Goal: Task Accomplishment & Management: Use online tool/utility

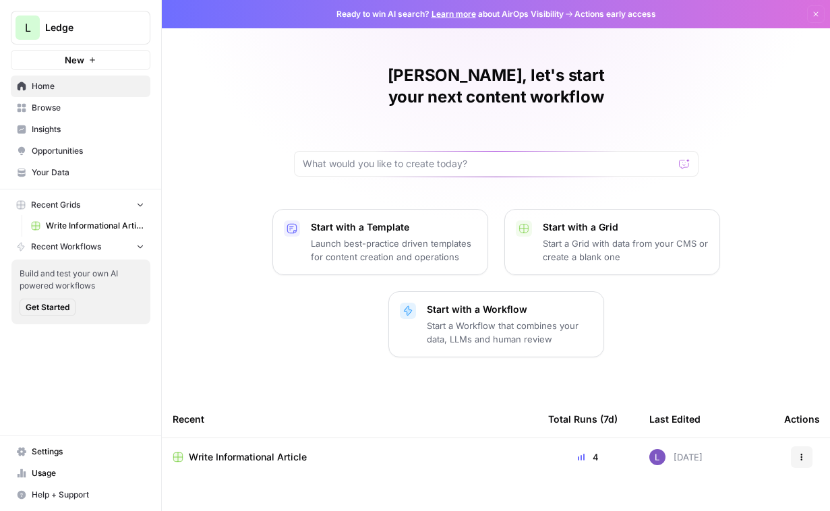
click at [257, 450] on span "Write Informational Article" at bounding box center [248, 456] width 118 height 13
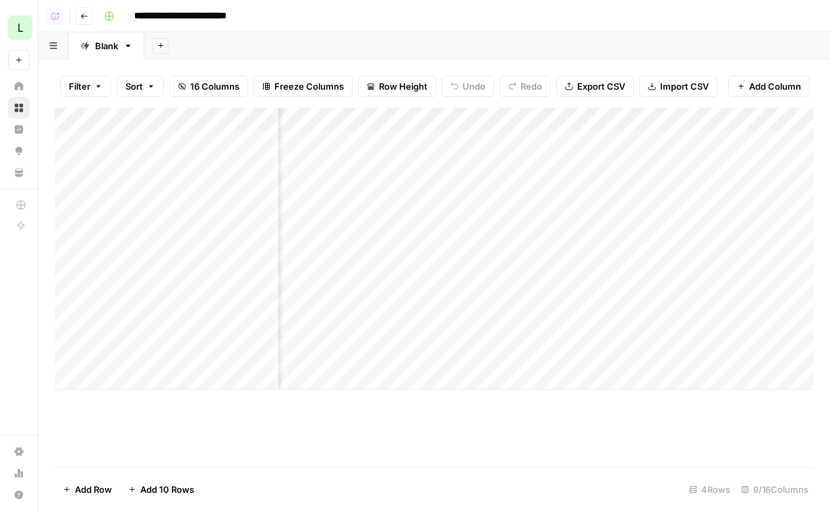
scroll to position [0, 334]
click at [387, 155] on div "Add Column" at bounding box center [434, 249] width 759 height 282
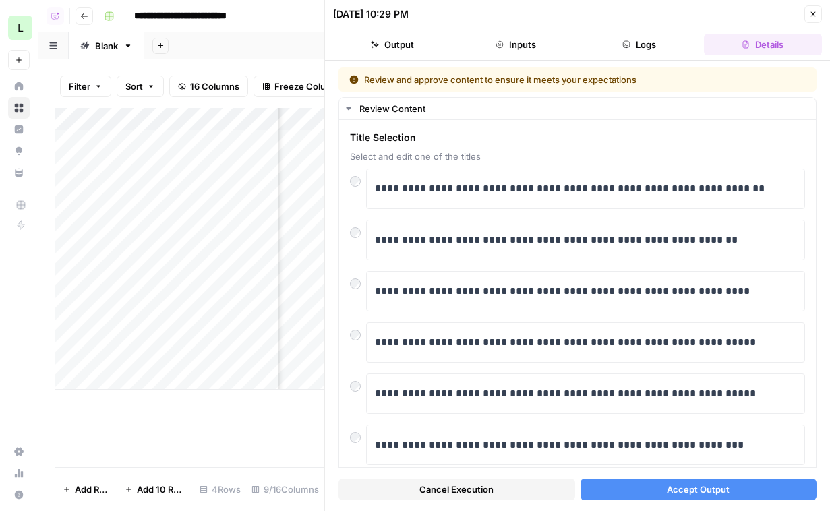
click at [698, 495] on span "Accept Output" at bounding box center [698, 489] width 63 height 13
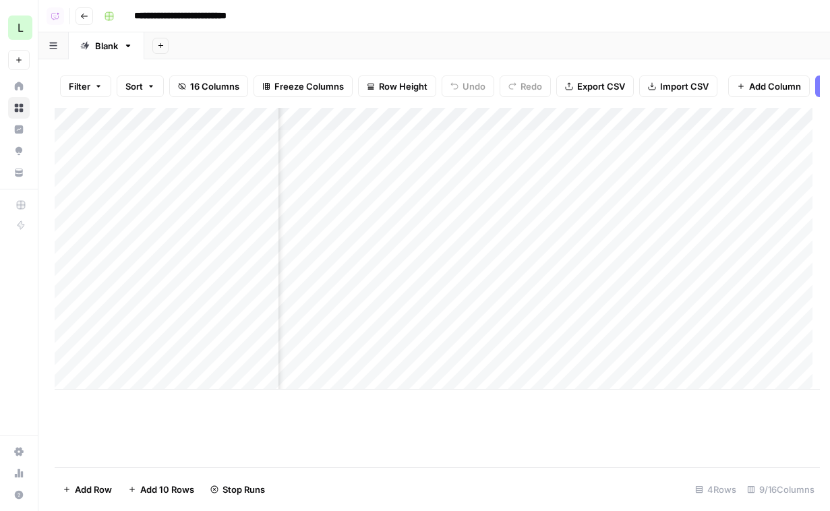
click at [321, 221] on div "Add Column" at bounding box center [437, 249] width 765 height 282
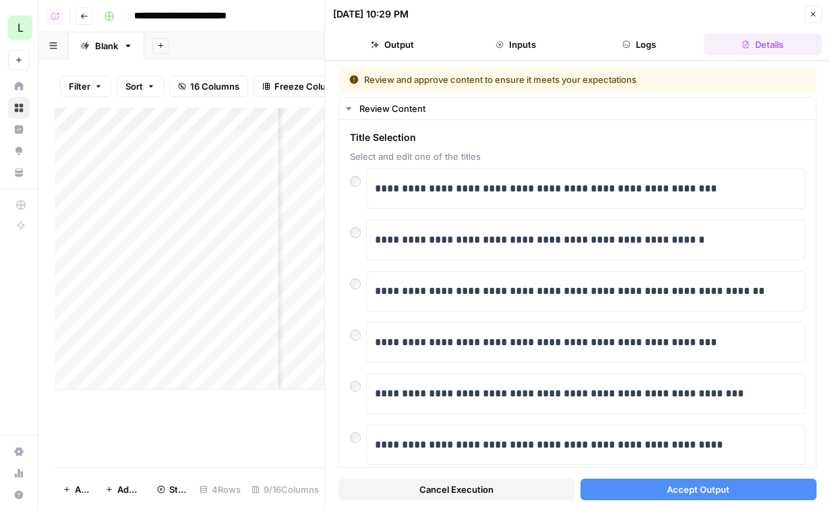
click at [706, 486] on span "Accept Output" at bounding box center [698, 489] width 63 height 13
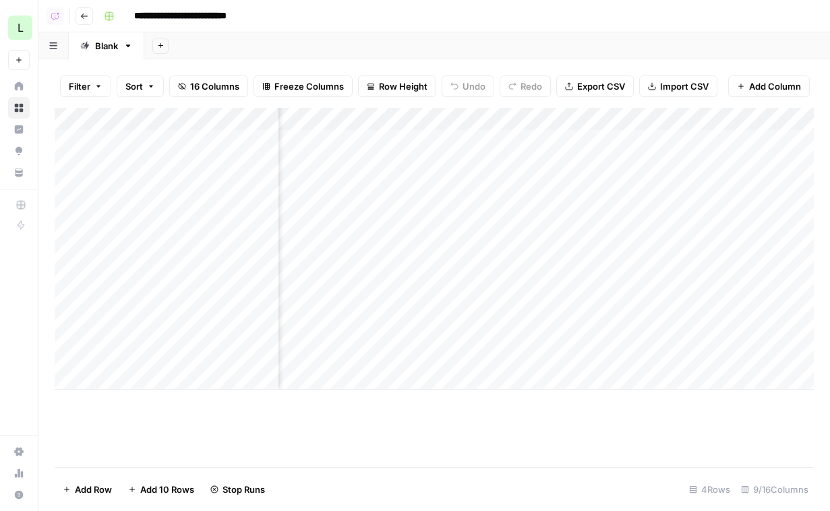
click at [369, 278] on div "Add Column" at bounding box center [434, 249] width 759 height 282
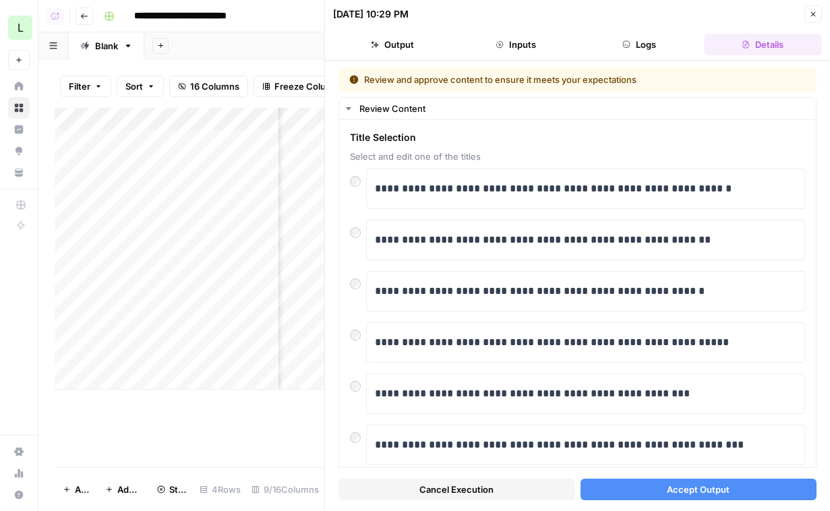
click at [702, 485] on span "Accept Output" at bounding box center [698, 489] width 63 height 13
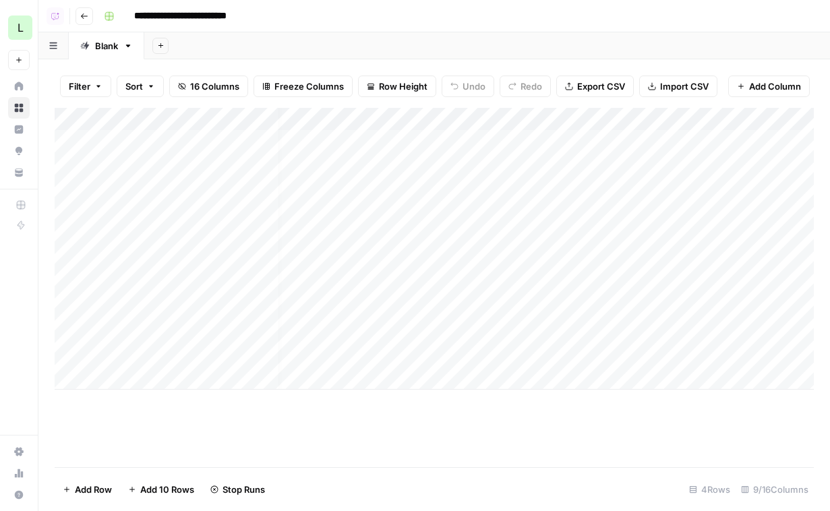
scroll to position [0, 53]
click at [617, 332] on div "Add Column" at bounding box center [434, 249] width 759 height 282
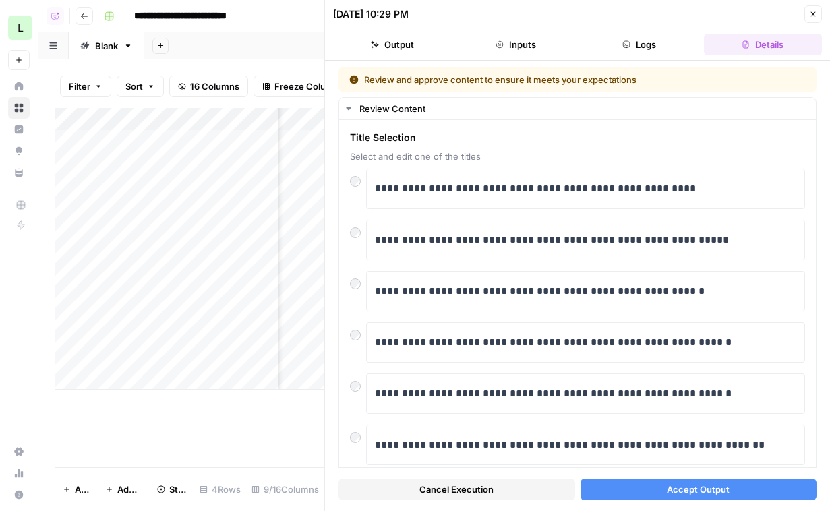
click at [698, 493] on span "Accept Output" at bounding box center [698, 489] width 63 height 13
click at [813, 11] on div "09/04/25 at 10:29 PM Close" at bounding box center [577, 14] width 489 height 18
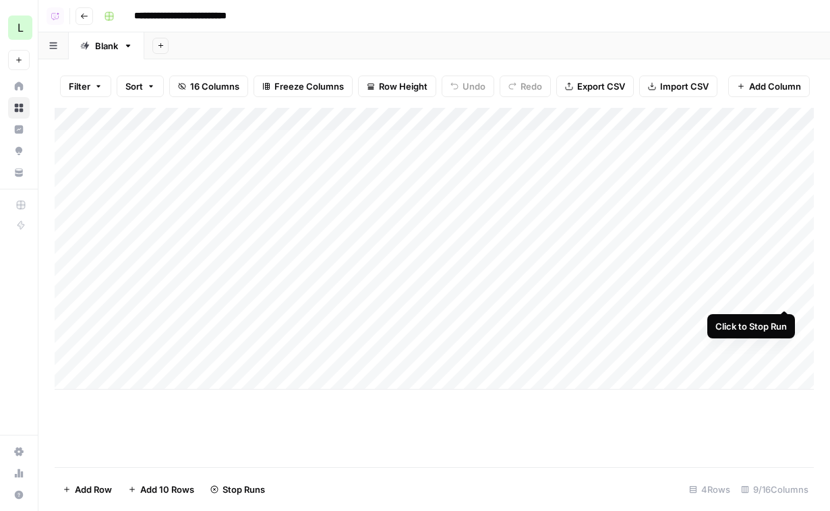
click at [780, 259] on div "Add Column" at bounding box center [434, 249] width 759 height 282
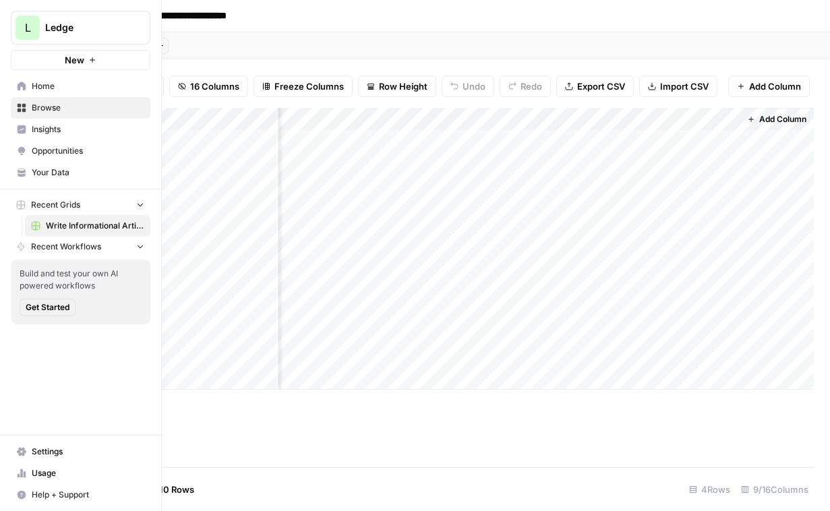
click at [42, 169] on span "Your Data" at bounding box center [88, 172] width 113 height 12
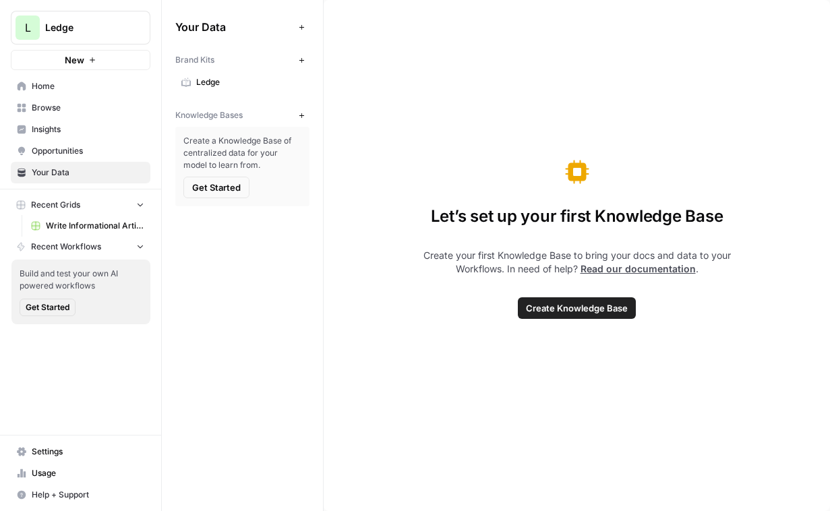
click at [297, 119] on button "New" at bounding box center [301, 115] width 16 height 16
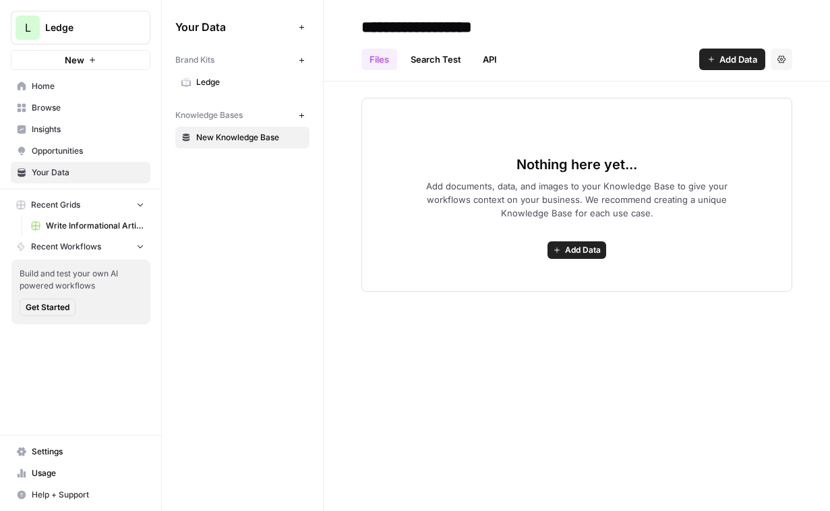
click at [417, 29] on input "**********" at bounding box center [464, 26] width 216 height 27
click at [417, 29] on input "*******" at bounding box center [464, 26] width 216 height 27
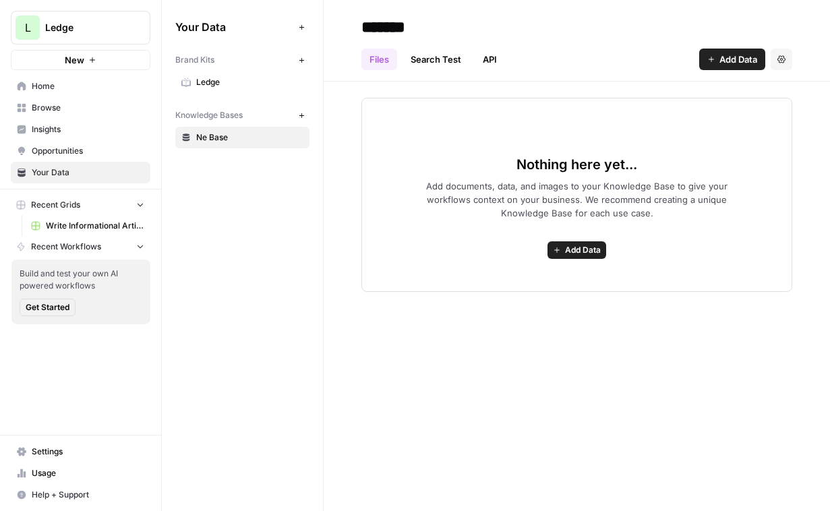
type input "*******"
click at [749, 57] on span "Add Data" at bounding box center [738, 59] width 38 height 13
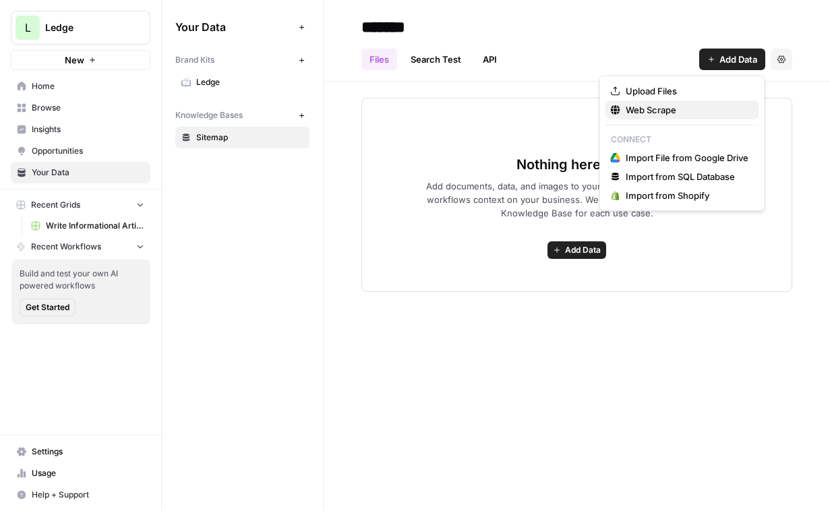
click at [661, 111] on span "Web Scrape" at bounding box center [686, 109] width 123 height 13
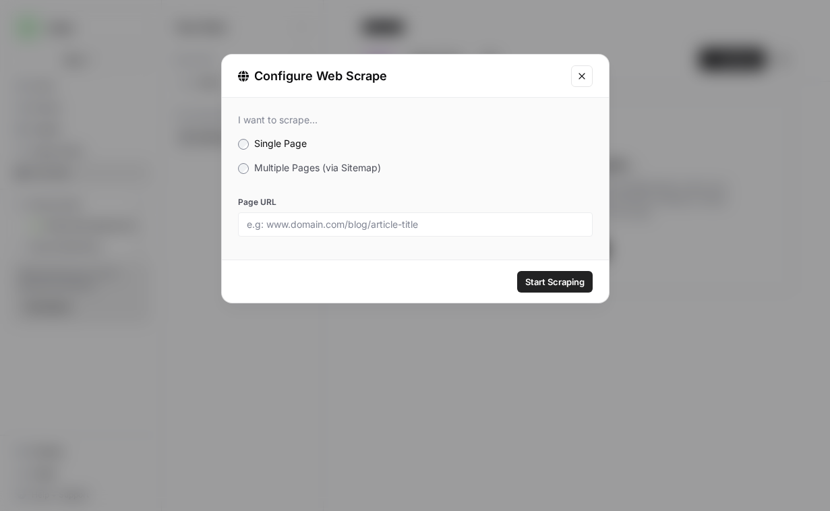
click at [321, 162] on span "Multiple Pages (via Sitemap)" at bounding box center [317, 167] width 127 height 11
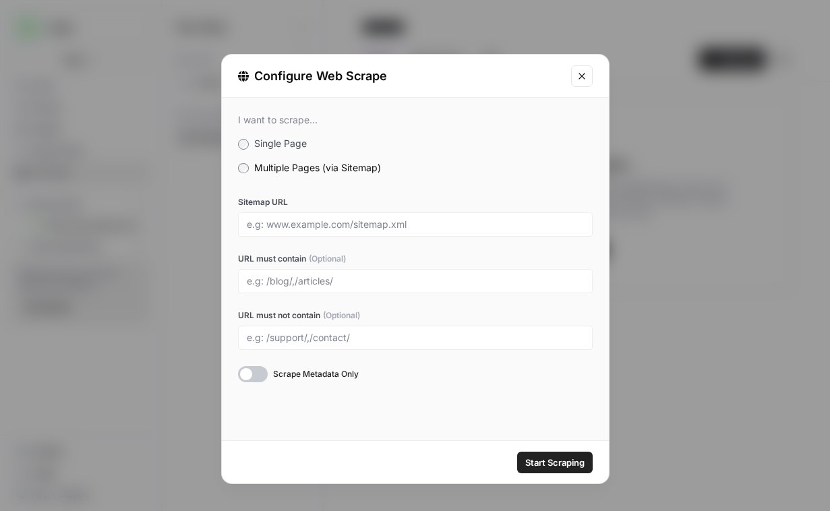
click at [318, 212] on div at bounding box center [415, 224] width 355 height 24
click at [318, 217] on div at bounding box center [415, 224] width 355 height 24
click at [331, 233] on div at bounding box center [415, 224] width 355 height 24
click at [319, 229] on input "Sitemap URL" at bounding box center [415, 224] width 337 height 12
paste input "https://www.ledge.co/"
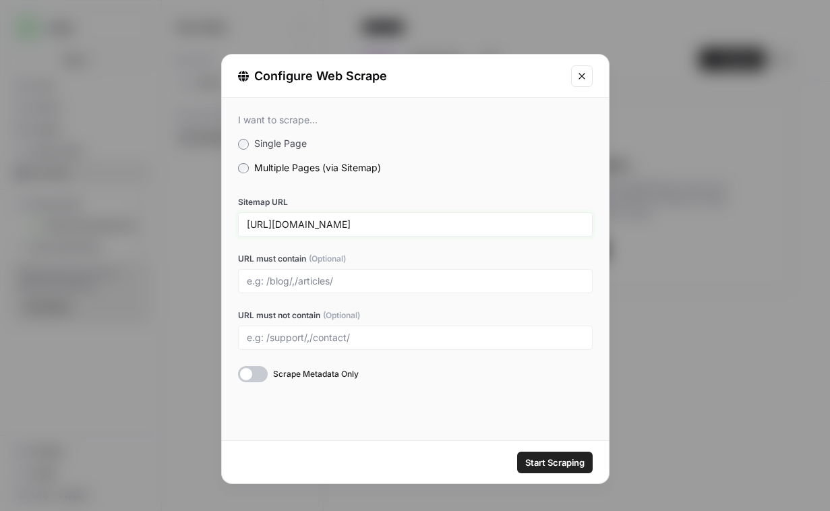
type input "https://www.ledge.co/sitemap.xml"
click at [321, 278] on input "URL must contain (Optional)" at bounding box center [415, 281] width 337 height 12
type input "content"
click at [576, 470] on button "Start Scraping" at bounding box center [554, 463] width 75 height 22
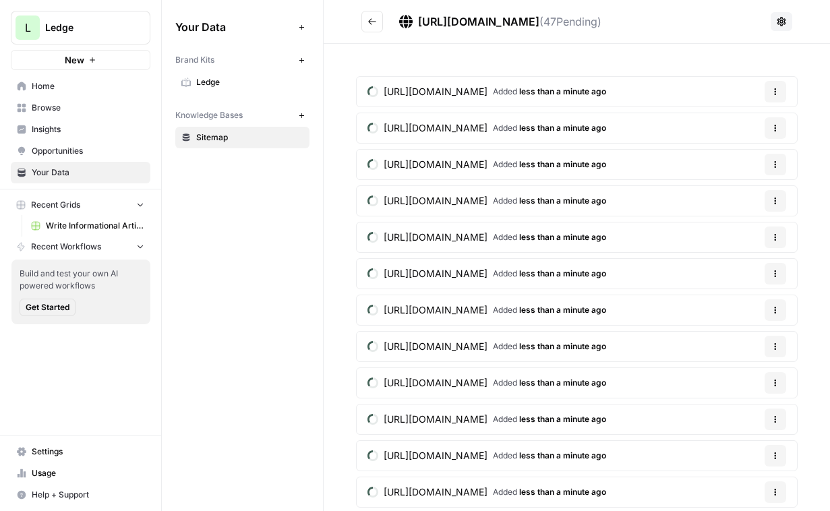
click at [70, 155] on span "Opportunities" at bounding box center [88, 151] width 113 height 12
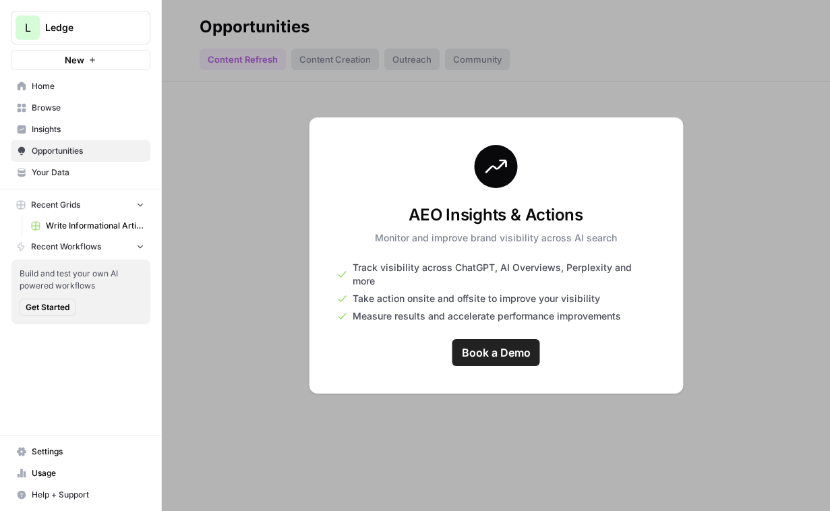
click at [84, 125] on span "Insights" at bounding box center [88, 129] width 113 height 12
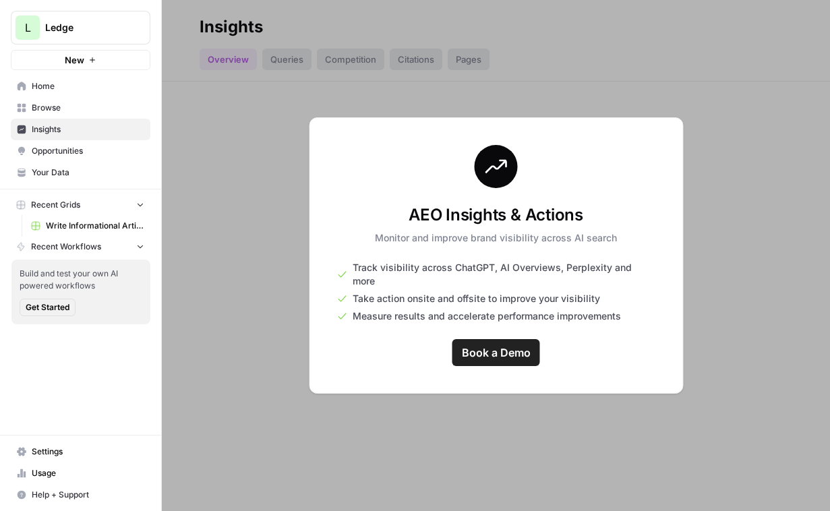
click at [90, 102] on span "Browse" at bounding box center [88, 108] width 113 height 12
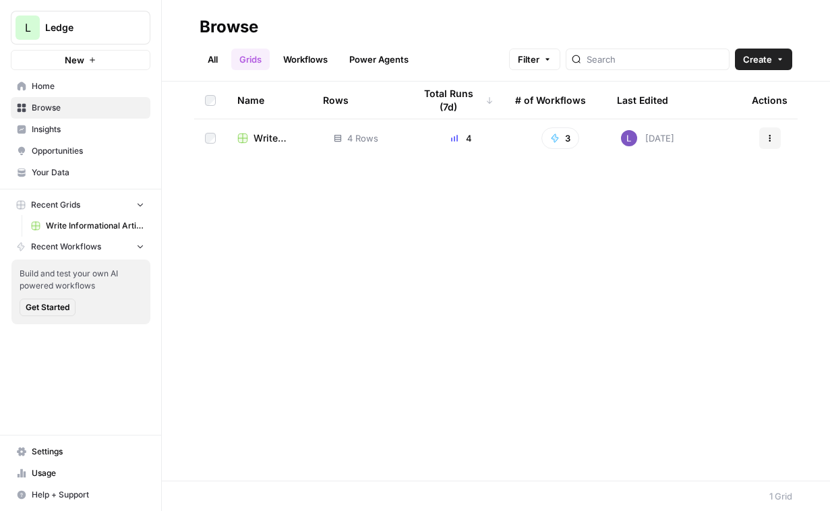
click at [246, 133] on icon at bounding box center [242, 137] width 9 height 9
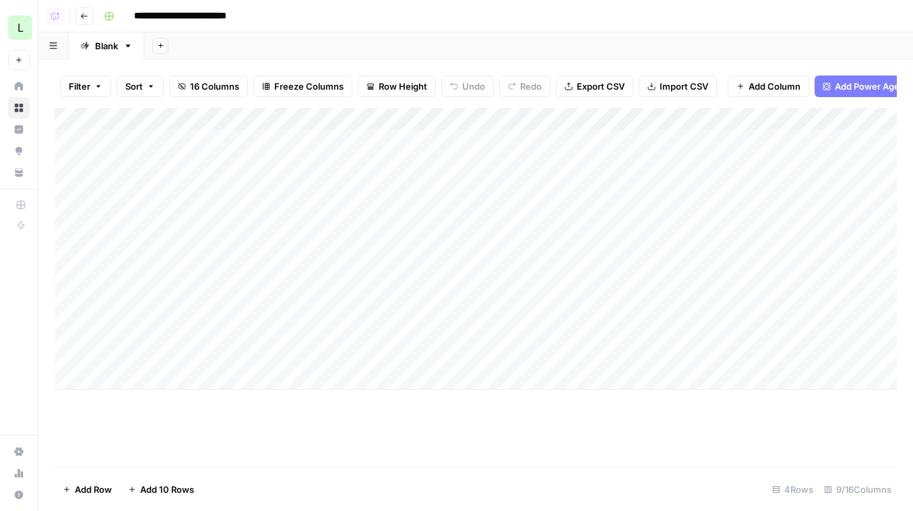
click at [45, 220] on div "Filter Sort 16 Columns Freeze Columns Row Height Undo Redo Export CSV Import CS…" at bounding box center [475, 285] width 875 height 452
drag, startPoint x: 56, startPoint y: 276, endPoint x: 55, endPoint y: 334, distance: 57.3
click at [55, 334] on div "Add Column" at bounding box center [476, 249] width 842 height 282
click at [752, 142] on div "Add Column" at bounding box center [476, 249] width 842 height 282
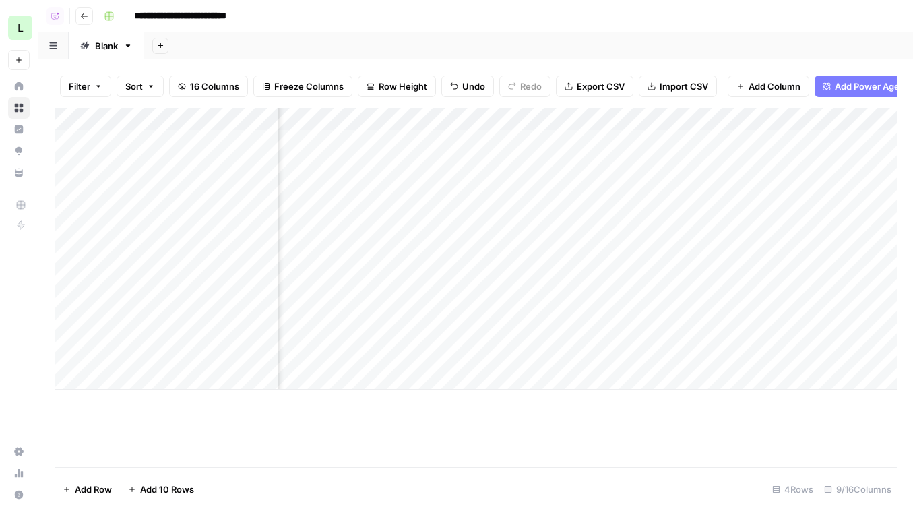
click at [746, 195] on div "Add Column" at bounding box center [476, 249] width 842 height 282
click at [741, 248] on div "Add Column" at bounding box center [476, 249] width 842 height 282
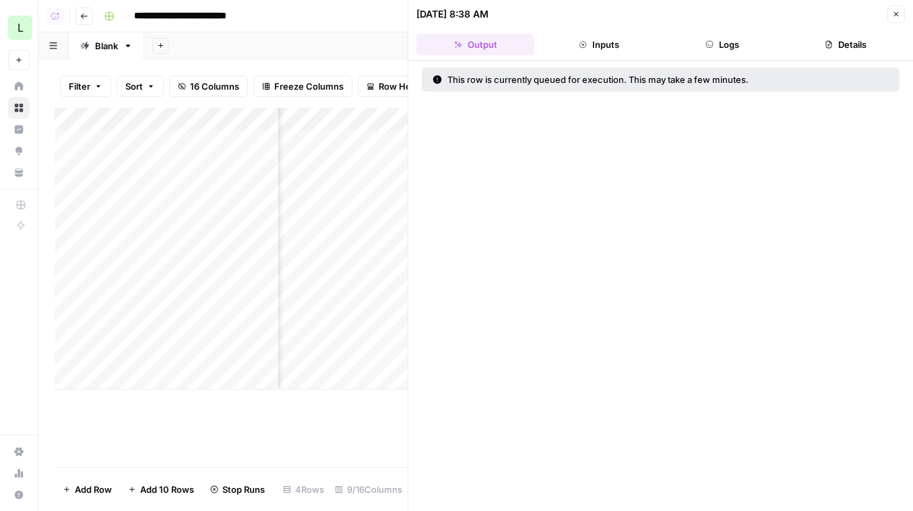
click at [829, 18] on button "Close" at bounding box center [897, 14] width 18 height 18
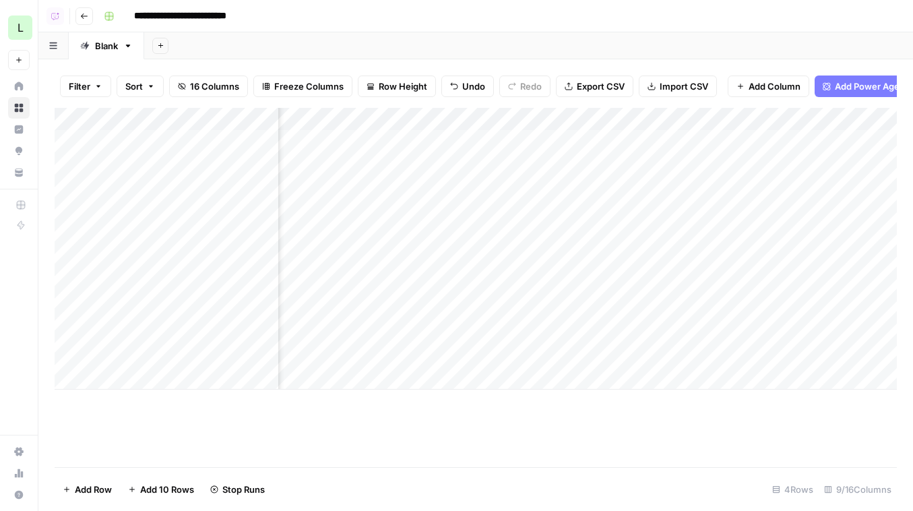
click at [712, 167] on div "Add Column" at bounding box center [476, 249] width 842 height 282
click at [751, 287] on div "Add Column" at bounding box center [476, 249] width 842 height 282
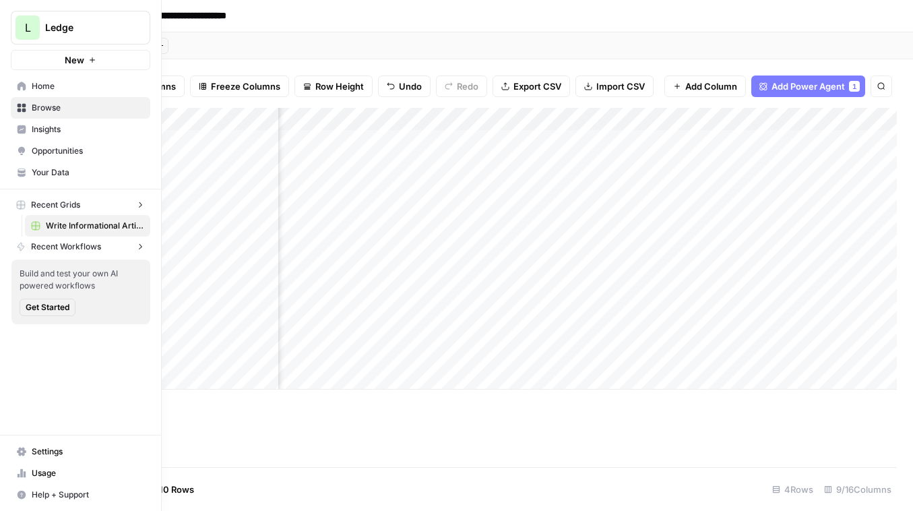
click at [24, 27] on div "L" at bounding box center [28, 28] width 24 height 24
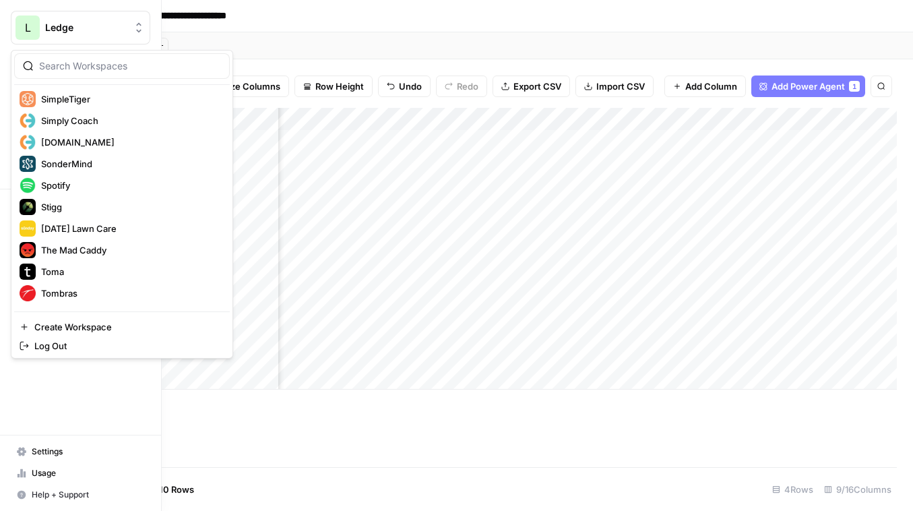
scroll to position [1647, 0]
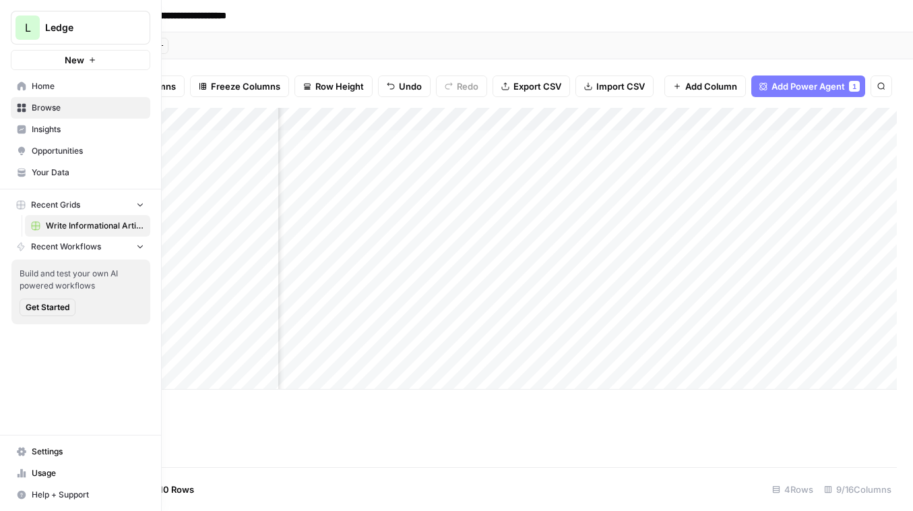
click at [45, 460] on link "Settings" at bounding box center [81, 452] width 140 height 22
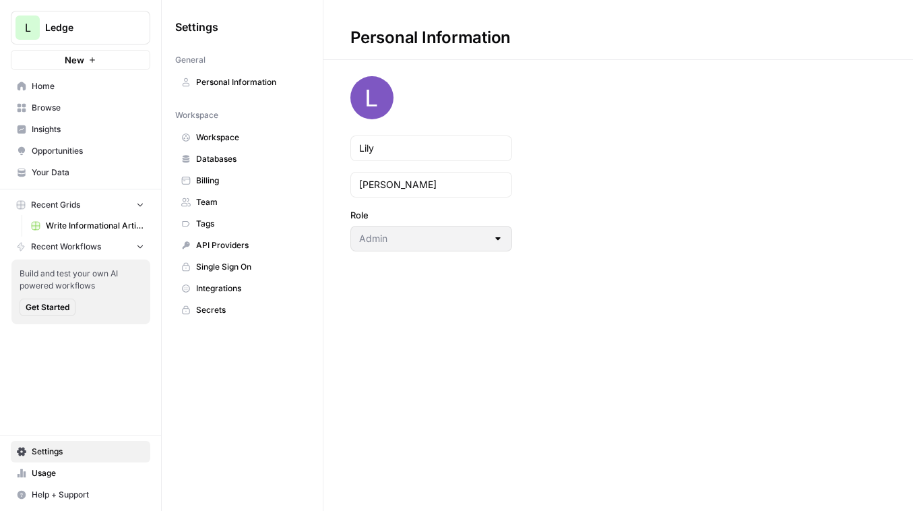
click at [191, 133] on link "Workspace" at bounding box center [242, 138] width 134 height 22
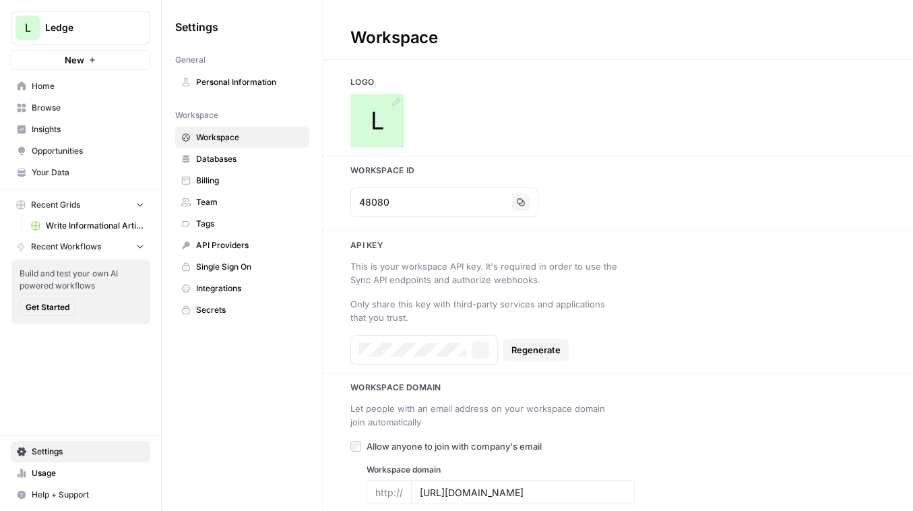
click at [368, 102] on div "L" at bounding box center [377, 121] width 54 height 54
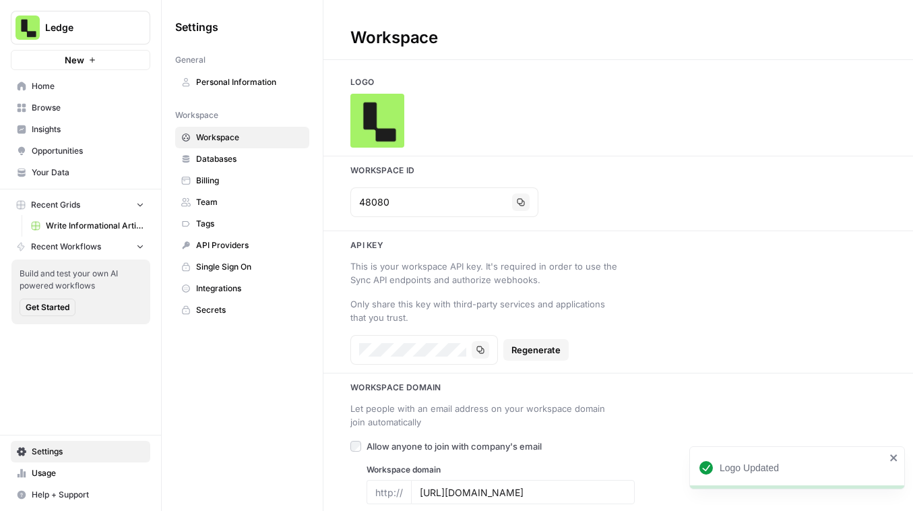
click at [93, 109] on span "Browse" at bounding box center [88, 108] width 113 height 12
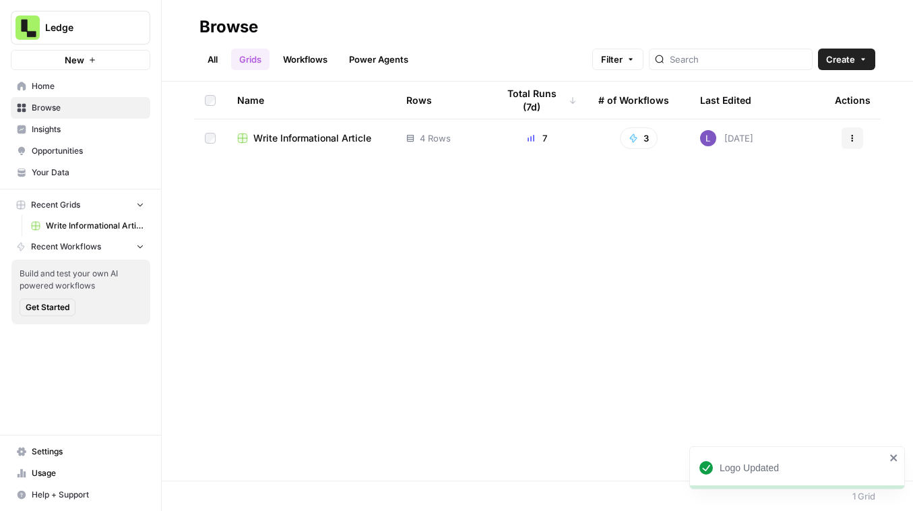
click at [97, 135] on link "Insights" at bounding box center [81, 130] width 140 height 22
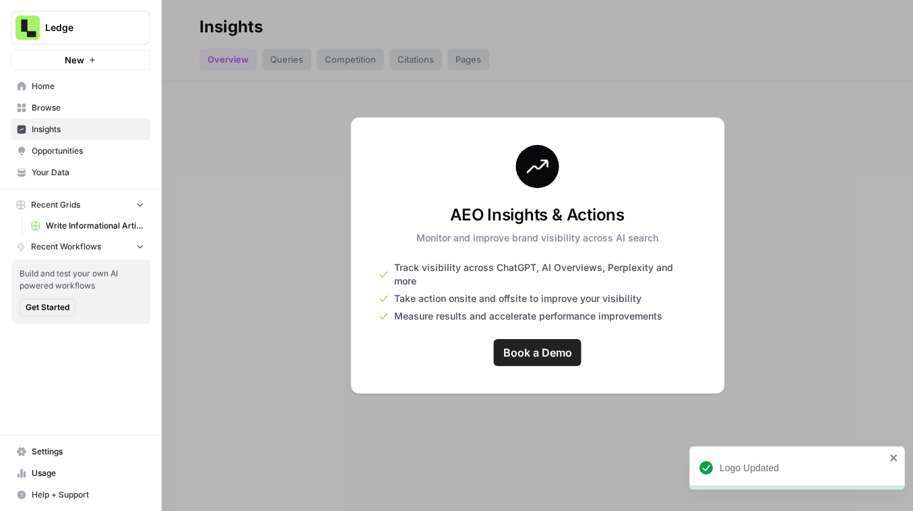
click at [67, 109] on span "Browse" at bounding box center [88, 108] width 113 height 12
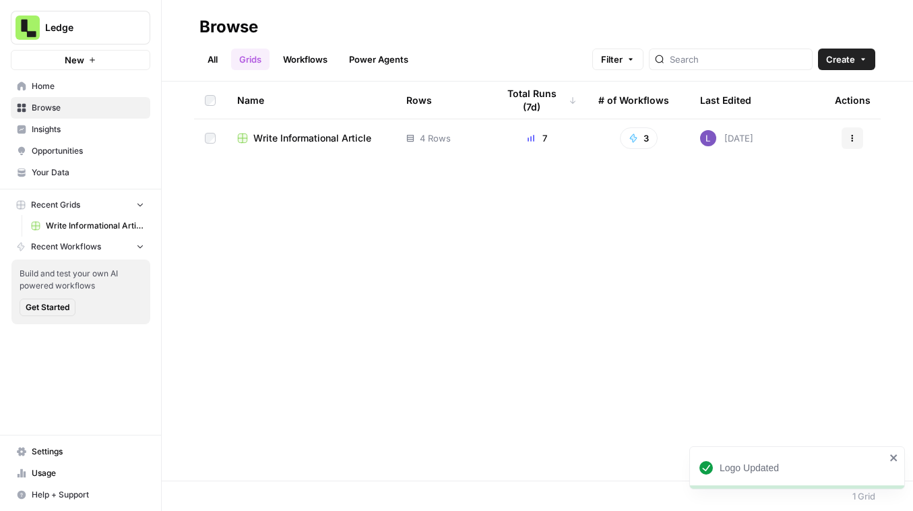
click at [333, 142] on span "Write Informational Article" at bounding box center [312, 137] width 118 height 13
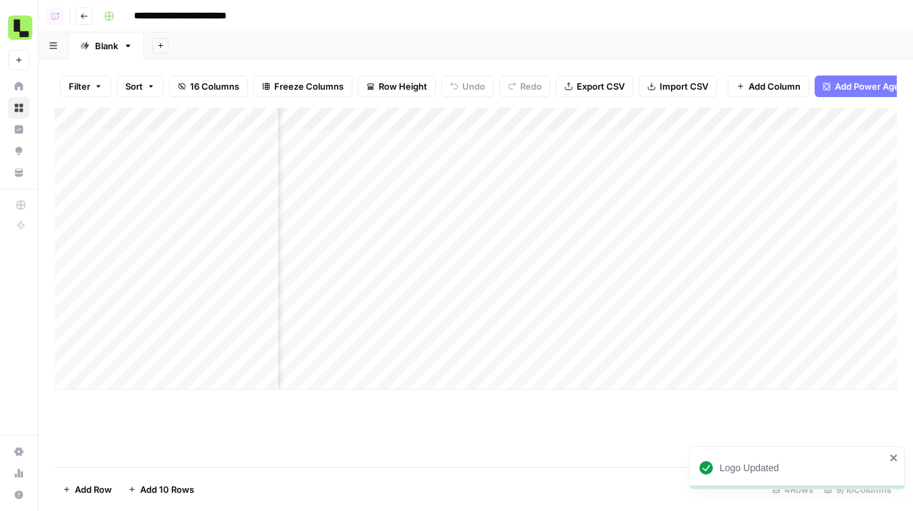
scroll to position [0, 574]
click at [704, 156] on div "Add Column" at bounding box center [476, 249] width 842 height 282
click at [731, 214] on div "Add Column" at bounding box center [476, 249] width 842 height 282
click at [731, 258] on div "Add Column" at bounding box center [476, 249] width 842 height 282
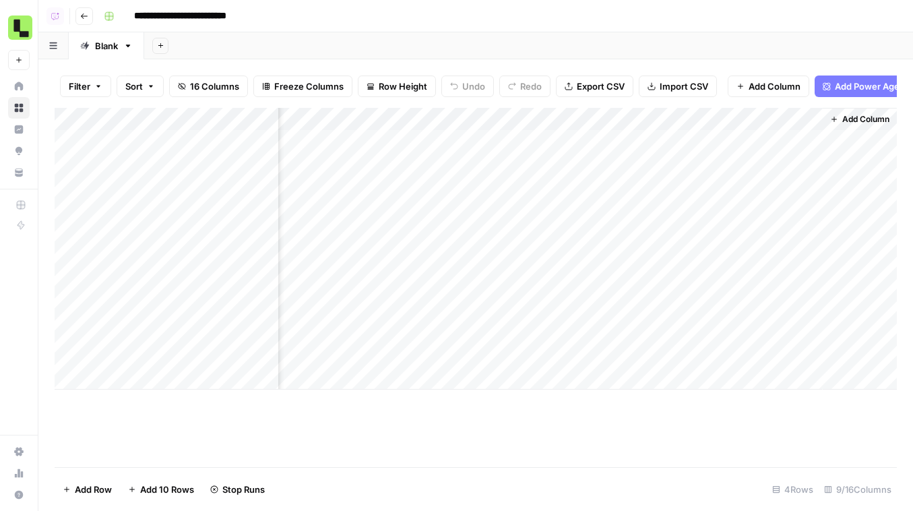
click at [829, 121] on button "Add Column" at bounding box center [860, 120] width 70 height 18
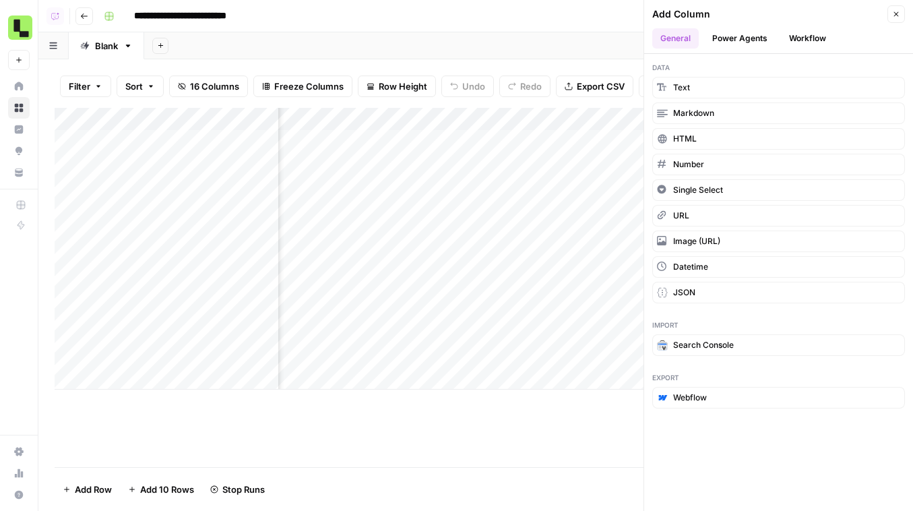
click at [743, 47] on button "Power Agents" at bounding box center [739, 38] width 71 height 20
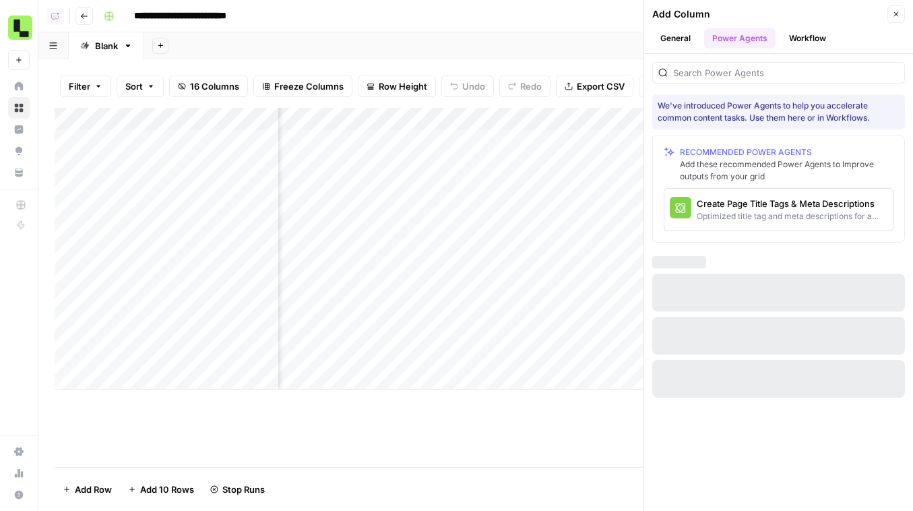
click at [752, 64] on div at bounding box center [778, 73] width 253 height 22
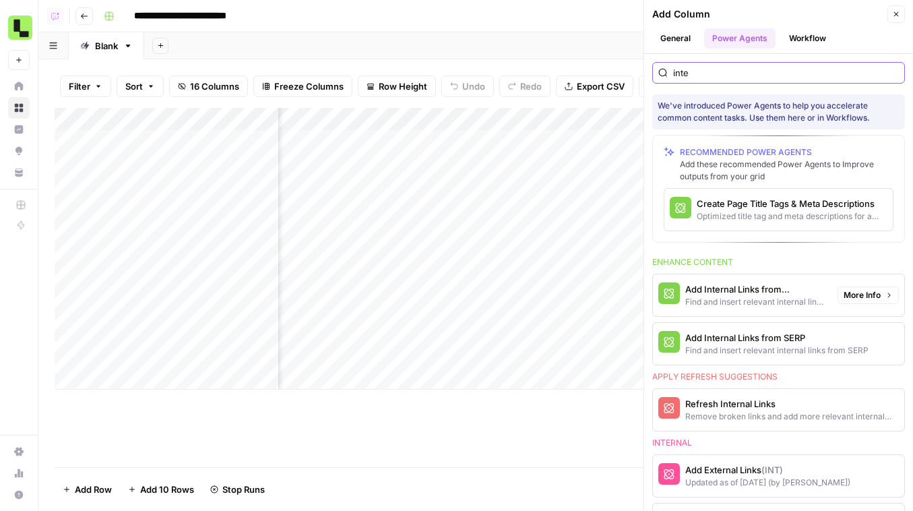
type input "inte"
click at [731, 309] on button "Add Internal Links from Knowledge Base Find and insert relevant internal links …" at bounding box center [742, 295] width 179 height 42
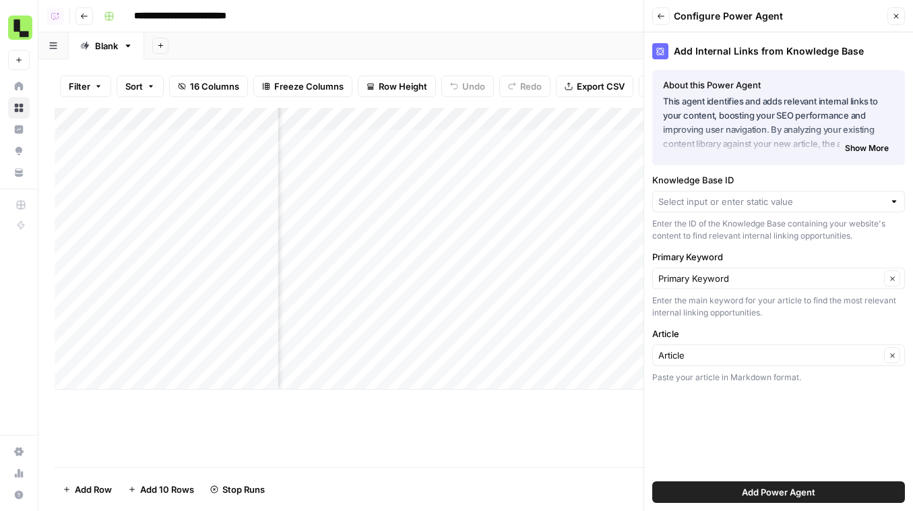
click at [768, 210] on div at bounding box center [778, 202] width 253 height 22
click at [760, 226] on span "Sitemap" at bounding box center [776, 232] width 224 height 13
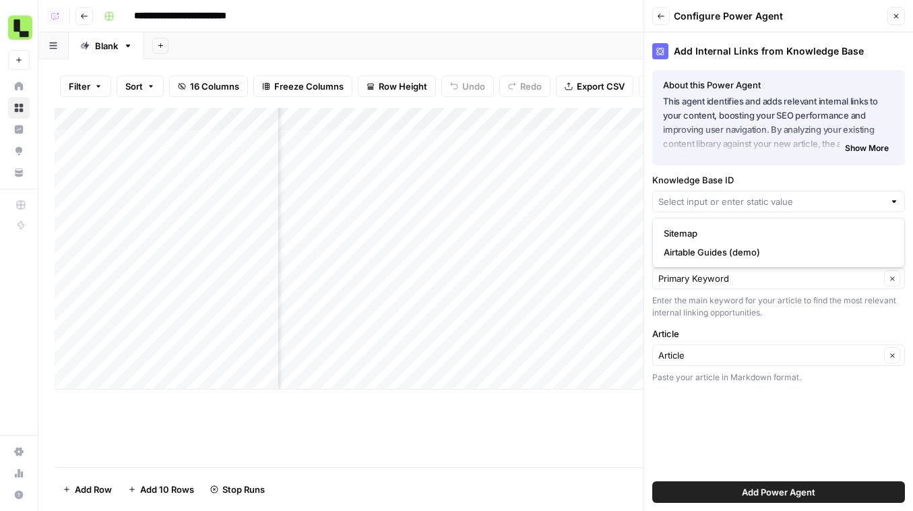
type input "Sitemap"
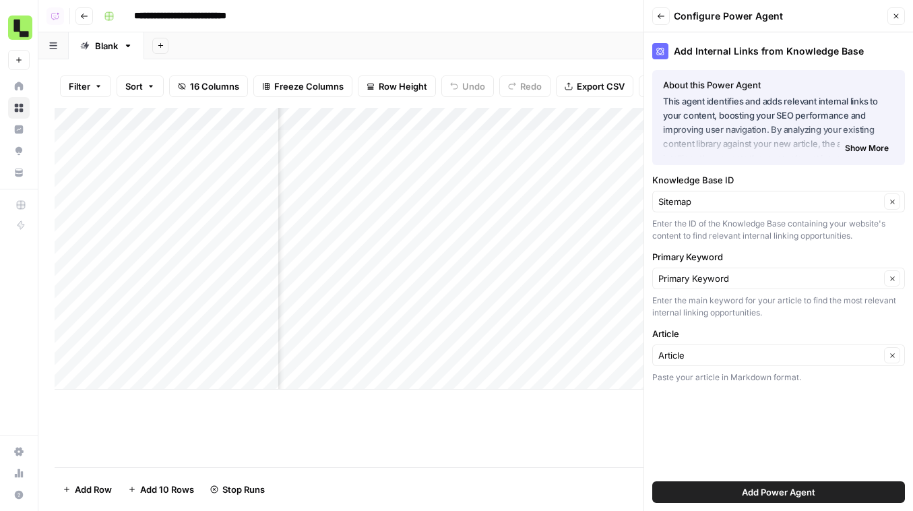
click at [731, 291] on div "Primary Keyword Primary Keyword Clear Enter the main keyword for your article t…" at bounding box center [778, 284] width 253 height 69
click at [739, 278] on input "Primary Keyword" at bounding box center [769, 278] width 222 height 13
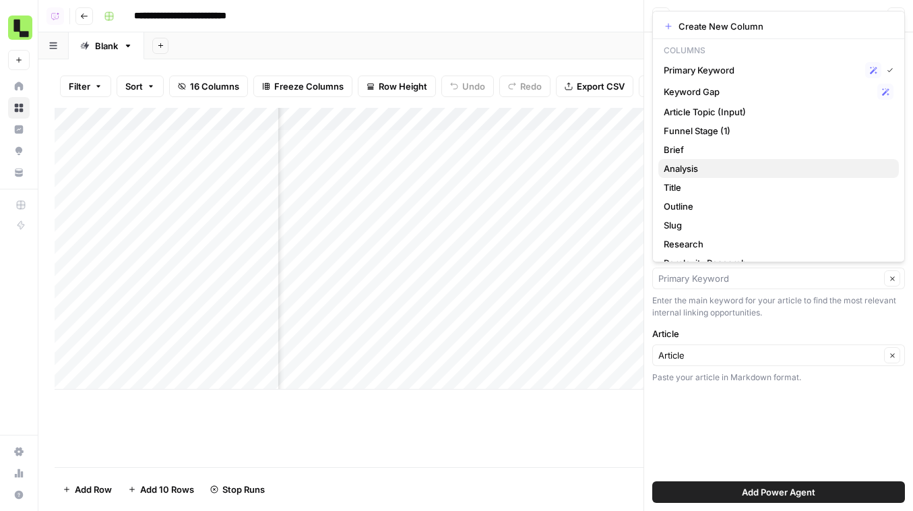
scroll to position [22, 0]
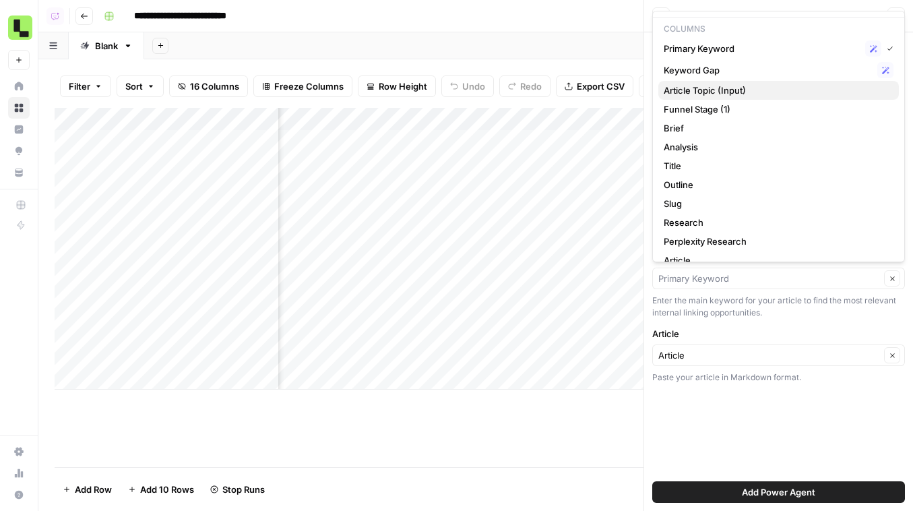
click at [762, 90] on span "Article Topic (Input)" at bounding box center [776, 90] width 224 height 13
type input "Article Topic (Input)"
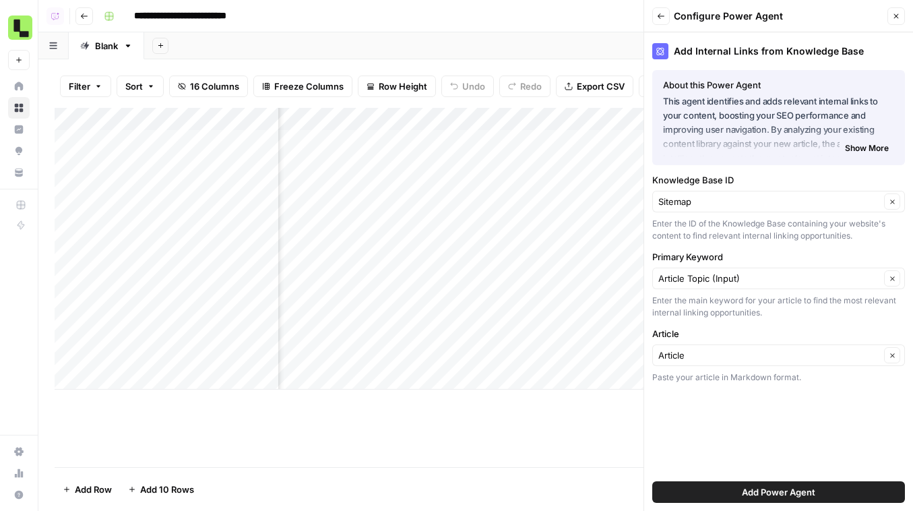
click at [773, 498] on span "Add Power Agent" at bounding box center [778, 491] width 73 height 13
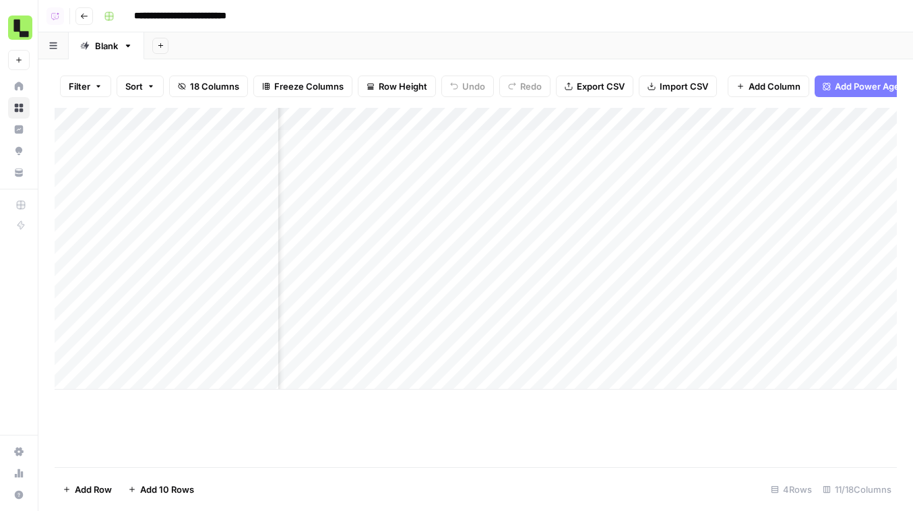
scroll to position [0, 979]
click at [762, 154] on div "Add Column" at bounding box center [476, 249] width 842 height 282
click at [717, 230] on div "Add Column" at bounding box center [476, 249] width 842 height 282
click at [702, 284] on div "Add Column" at bounding box center [476, 249] width 842 height 282
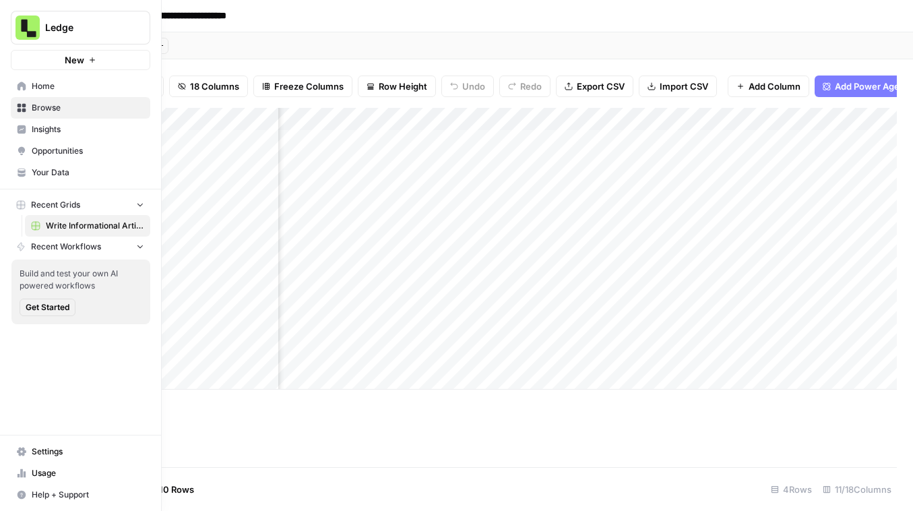
click at [31, 86] on link "Home" at bounding box center [81, 86] width 140 height 22
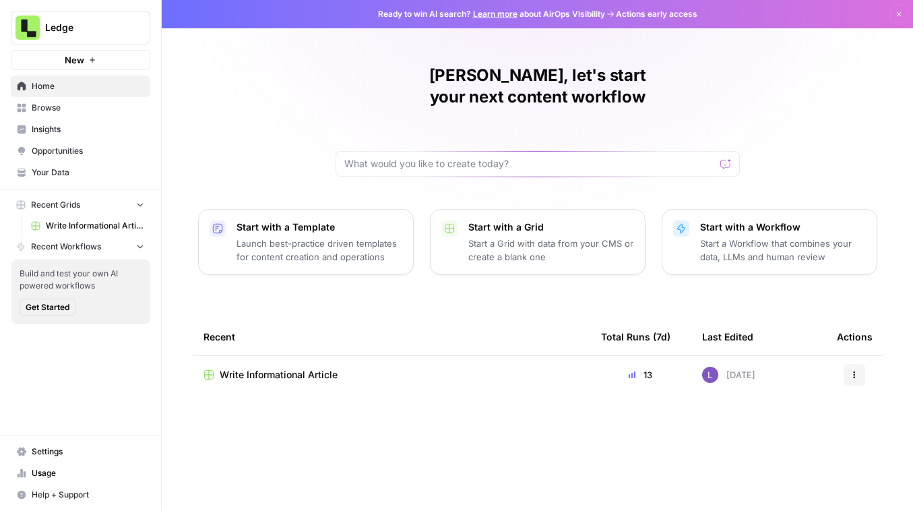
click at [66, 125] on span "Insights" at bounding box center [88, 129] width 113 height 12
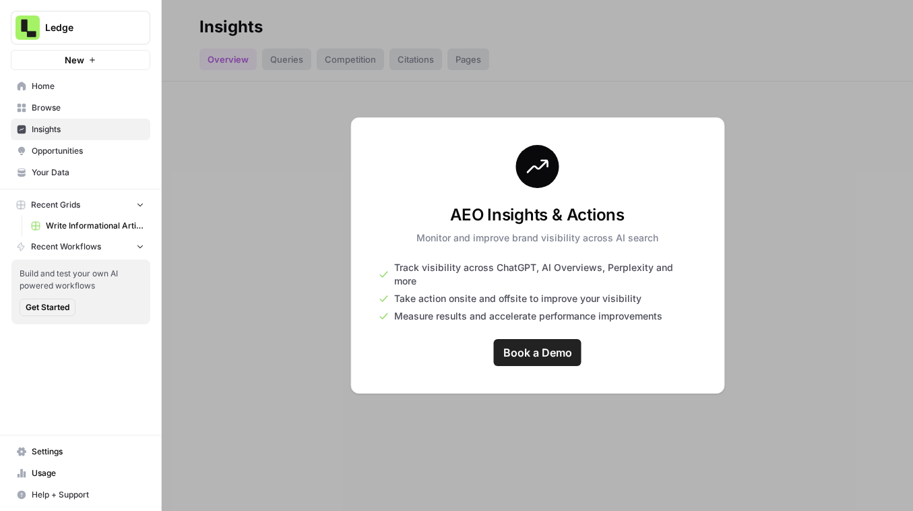
click at [76, 111] on span "Browse" at bounding box center [88, 108] width 113 height 12
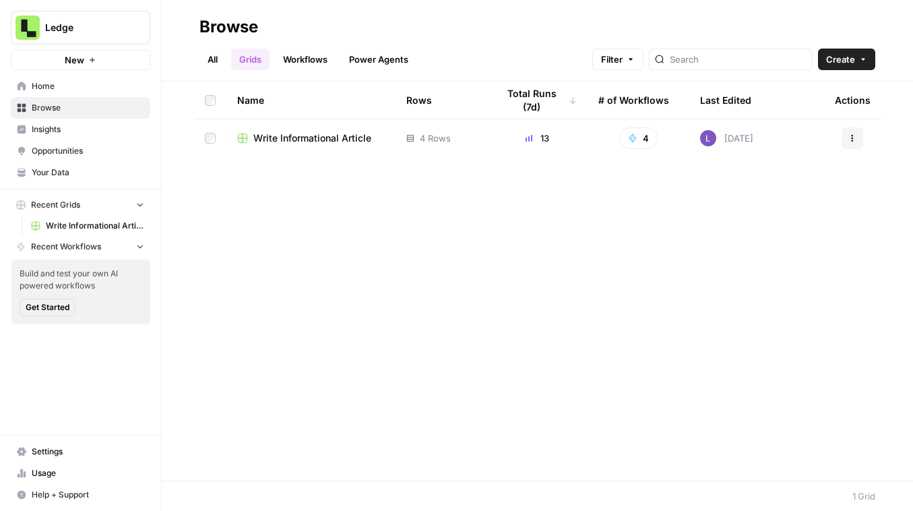
click at [95, 148] on span "Opportunities" at bounding box center [88, 151] width 113 height 12
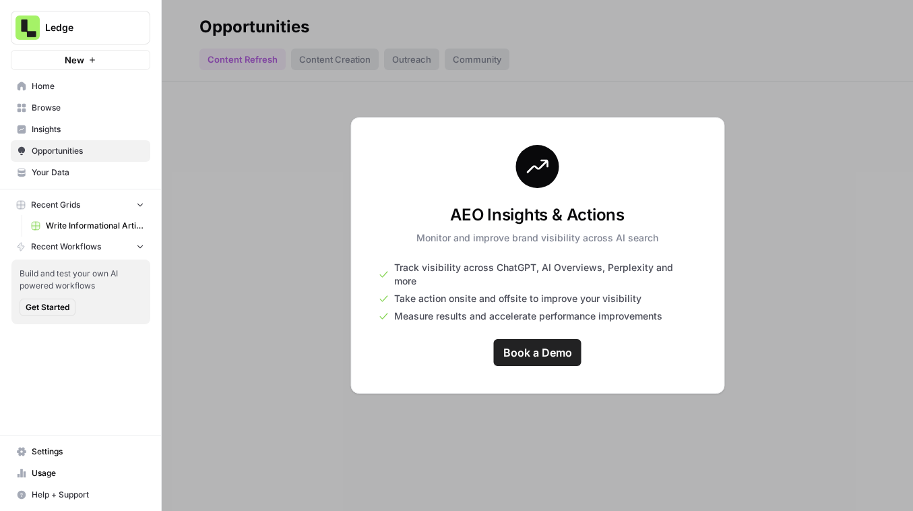
click at [105, 37] on button "Ledge" at bounding box center [81, 28] width 140 height 34
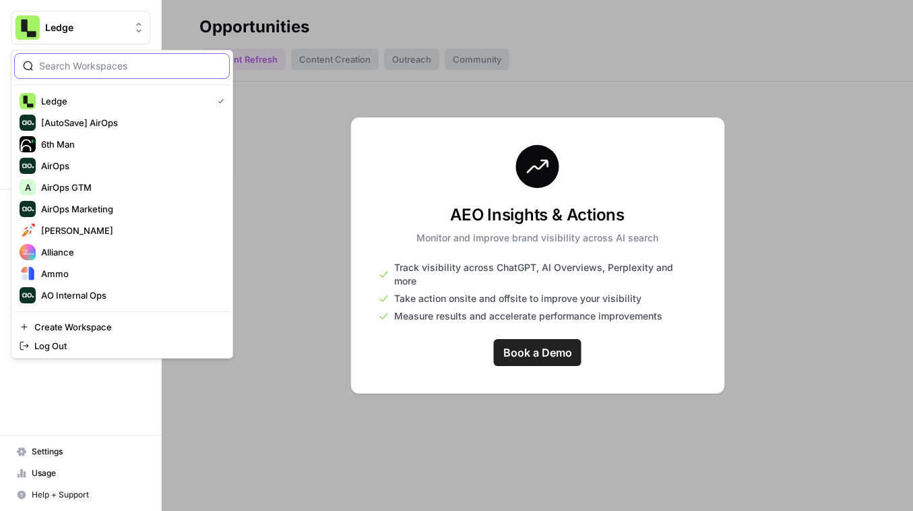
click at [92, 65] on input "search" at bounding box center [130, 65] width 182 height 13
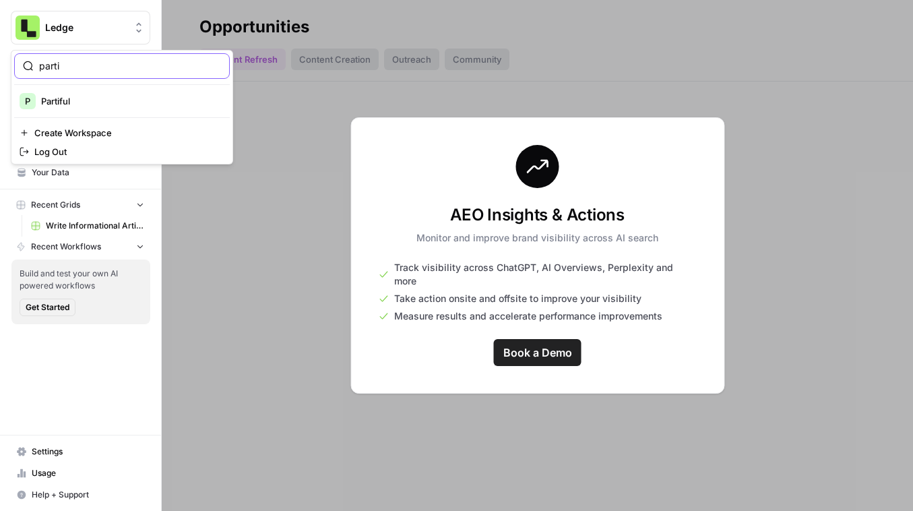
type input "parti"
click at [81, 110] on button "P Partiful" at bounding box center [122, 101] width 216 height 22
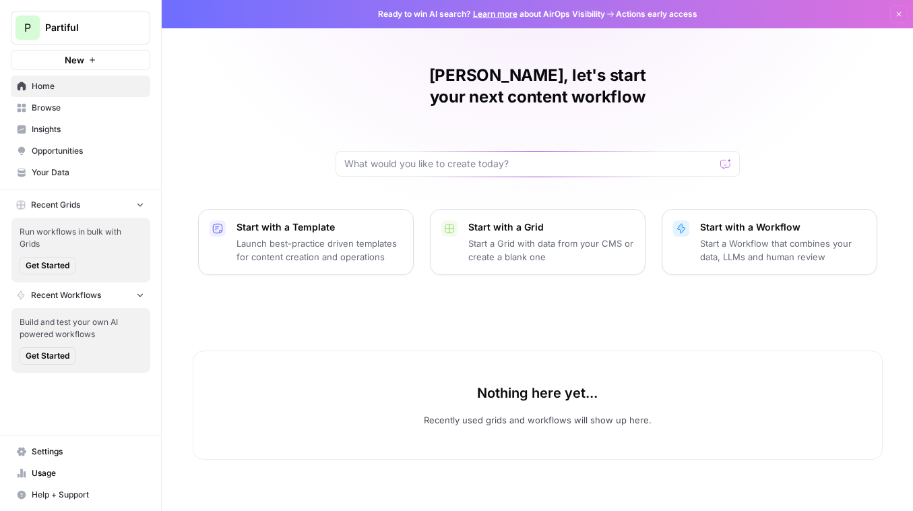
click at [69, 135] on span "Insights" at bounding box center [88, 129] width 113 height 12
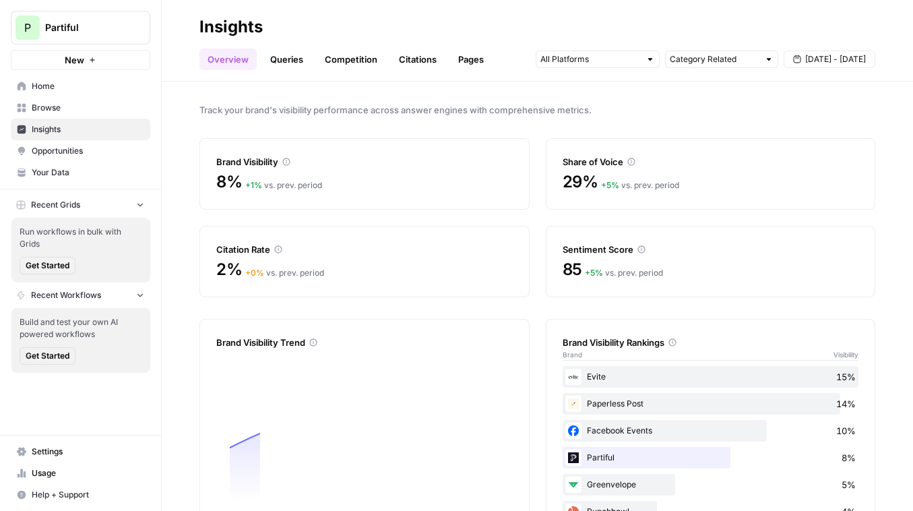
click at [75, 153] on span "Opportunities" at bounding box center [88, 151] width 113 height 12
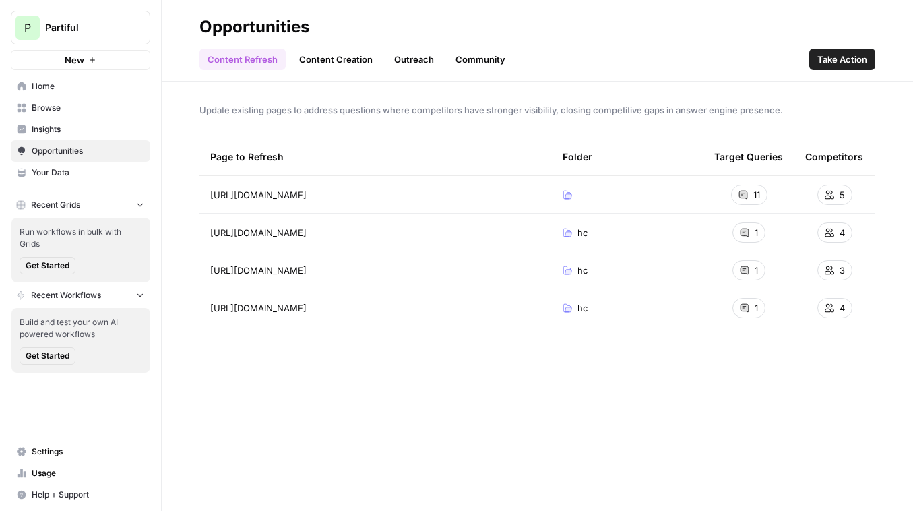
click at [838, 58] on span "Take Action" at bounding box center [843, 59] width 50 height 13
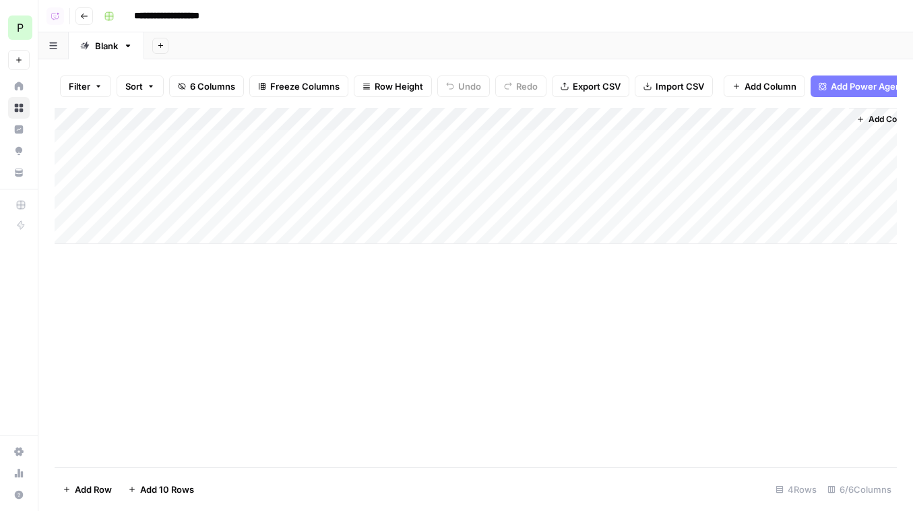
click at [520, 141] on div "Add Column" at bounding box center [476, 176] width 842 height 136
click at [520, 167] on div "Add Column" at bounding box center [476, 176] width 842 height 136
click at [528, 189] on div "Add Column" at bounding box center [476, 176] width 842 height 136
click at [528, 206] on div "Add Column" at bounding box center [476, 176] width 842 height 136
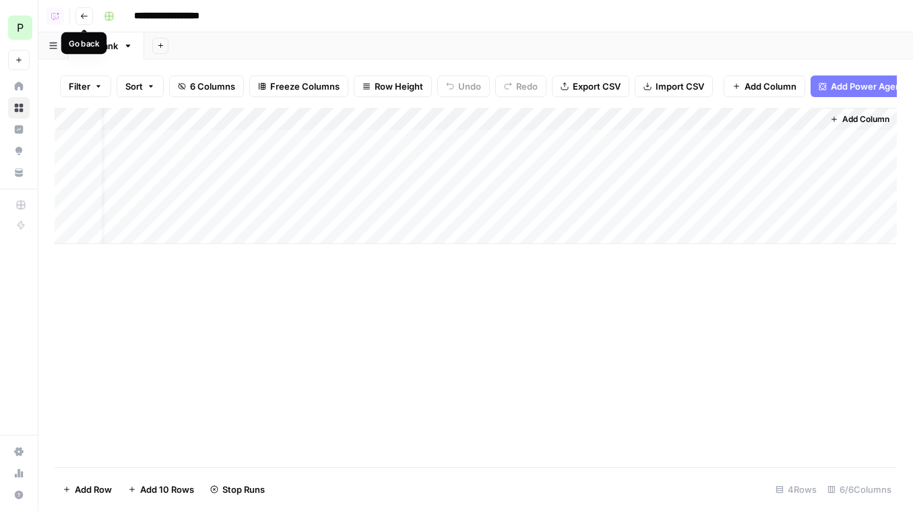
click at [80, 22] on button "Go back" at bounding box center [84, 16] width 18 height 18
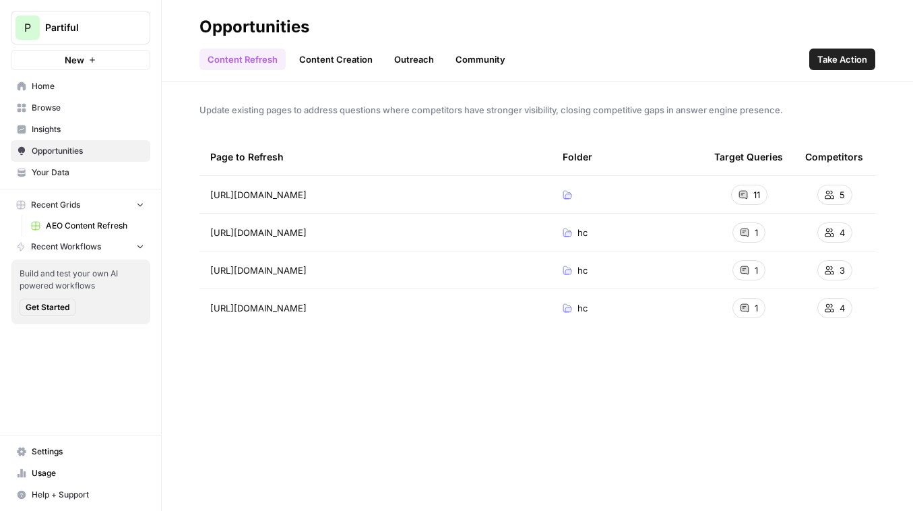
click at [78, 461] on link "Settings" at bounding box center [81, 452] width 140 height 22
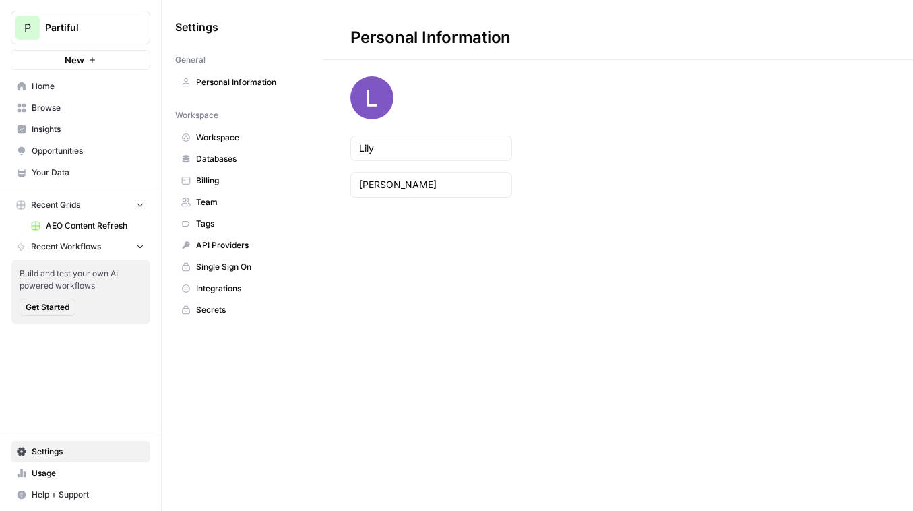
click at [233, 143] on span "Workspace" at bounding box center [249, 137] width 107 height 12
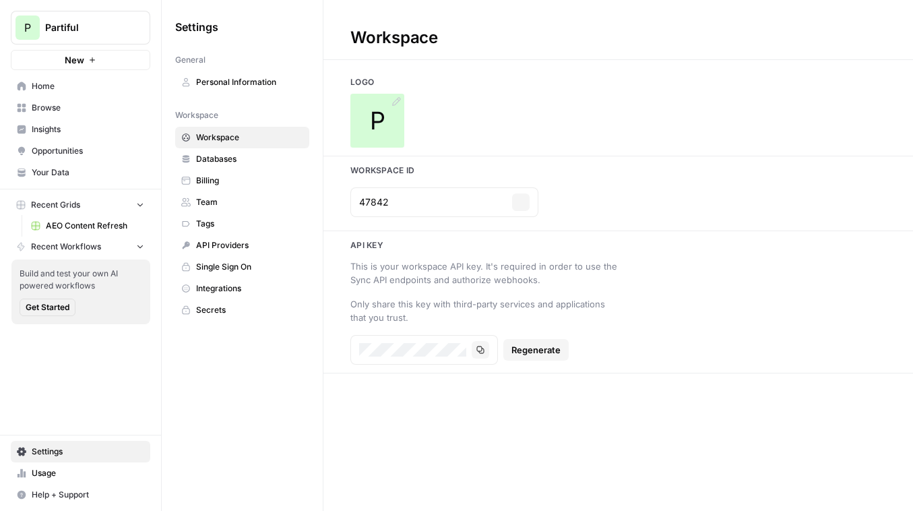
click at [367, 100] on div "P" at bounding box center [377, 121] width 54 height 54
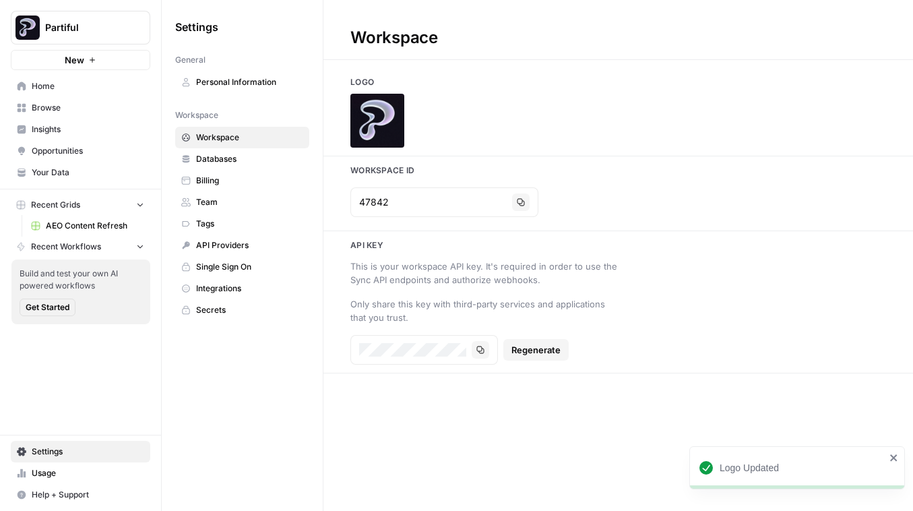
click at [48, 466] on link "Usage" at bounding box center [81, 473] width 140 height 22
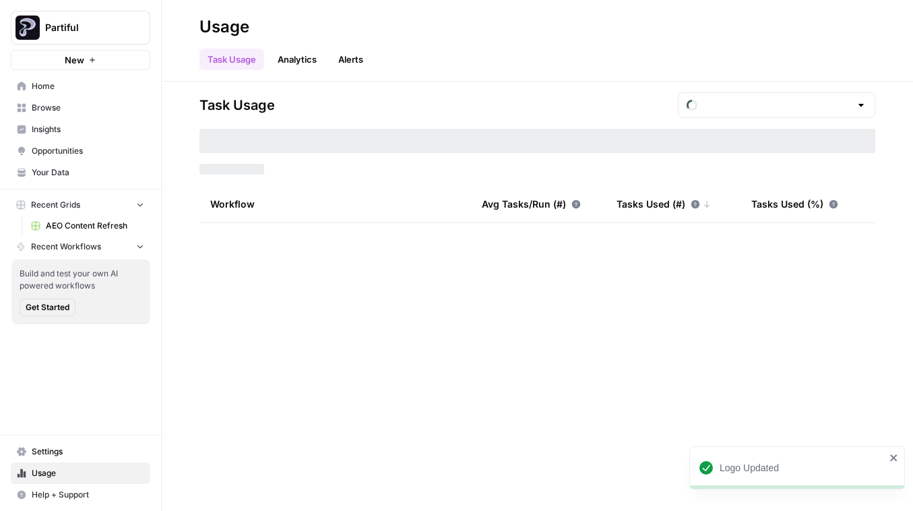
type input "September Included Tasks"
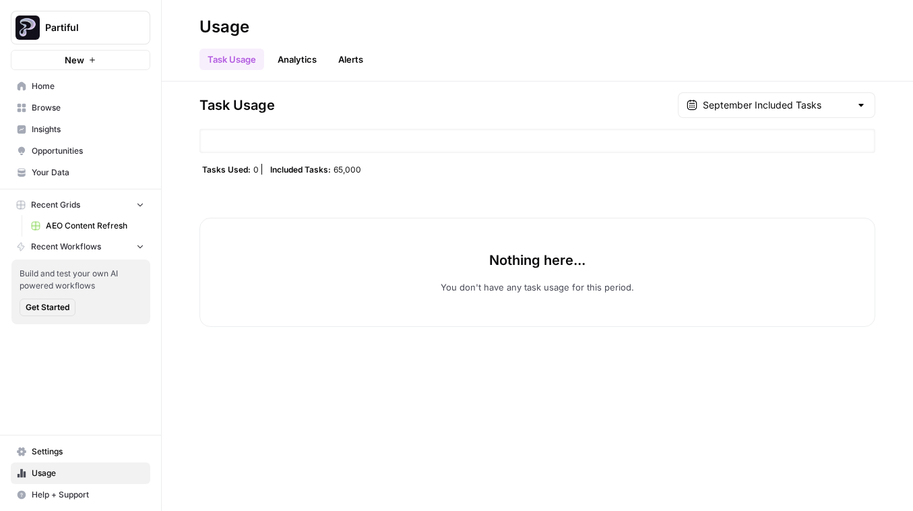
click at [80, 148] on span "Opportunities" at bounding box center [88, 151] width 113 height 12
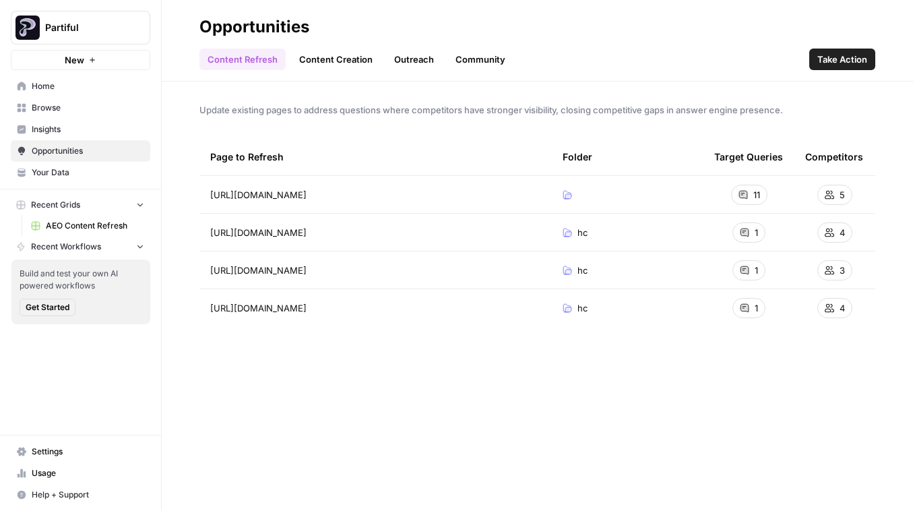
click at [93, 227] on span "AEO Content Refresh" at bounding box center [95, 226] width 98 height 12
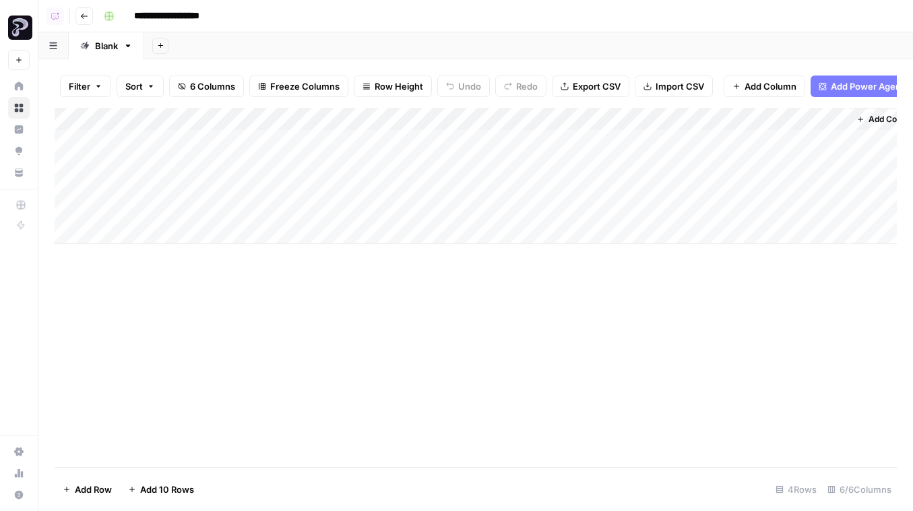
click at [82, 29] on header "**********" at bounding box center [475, 16] width 875 height 32
click at [82, 12] on icon "button" at bounding box center [84, 16] width 8 height 8
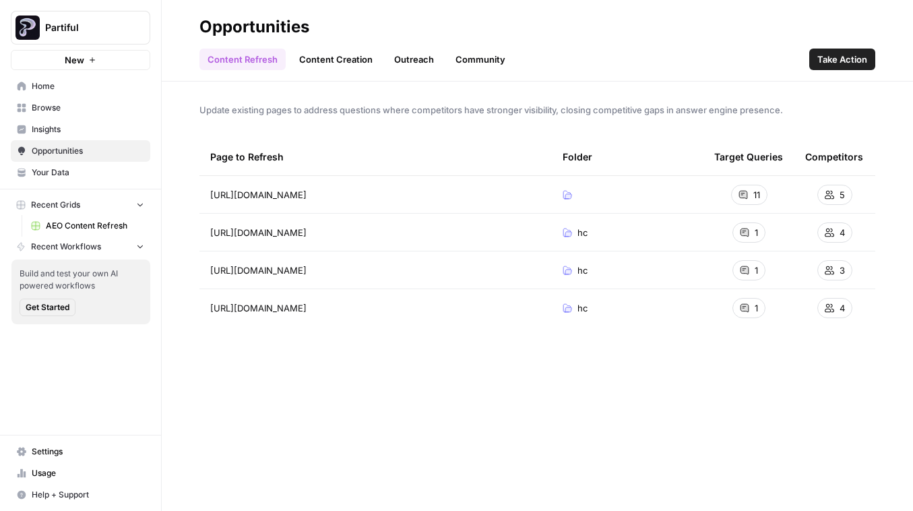
click at [329, 62] on link "Content Creation" at bounding box center [336, 60] width 90 height 22
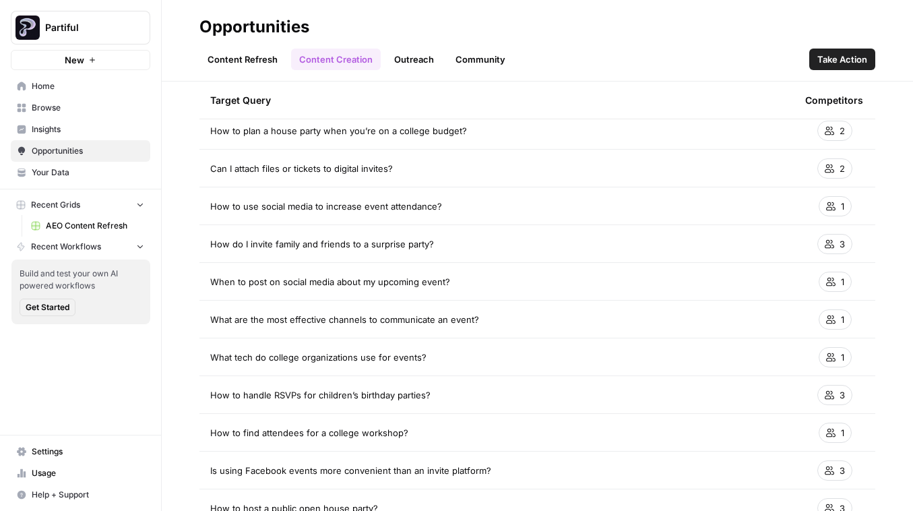
scroll to position [338, 0]
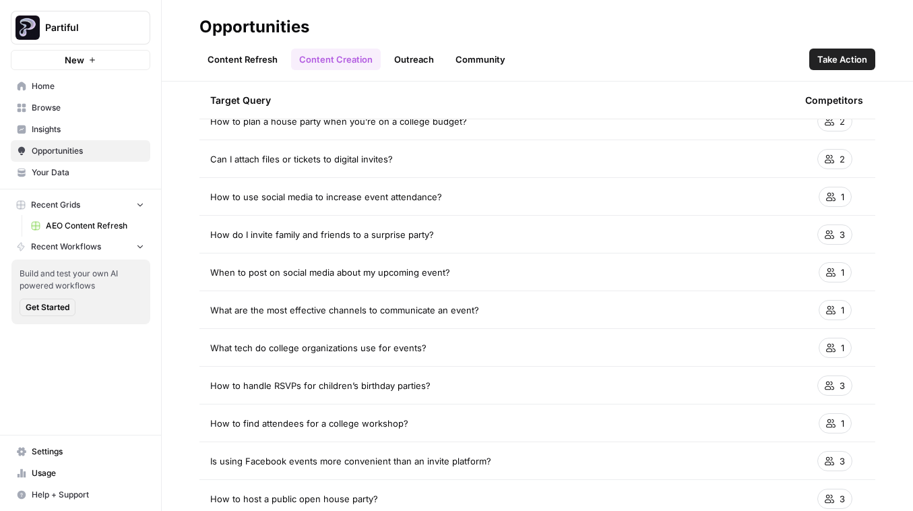
click at [853, 59] on span "Take Action" at bounding box center [843, 59] width 50 height 13
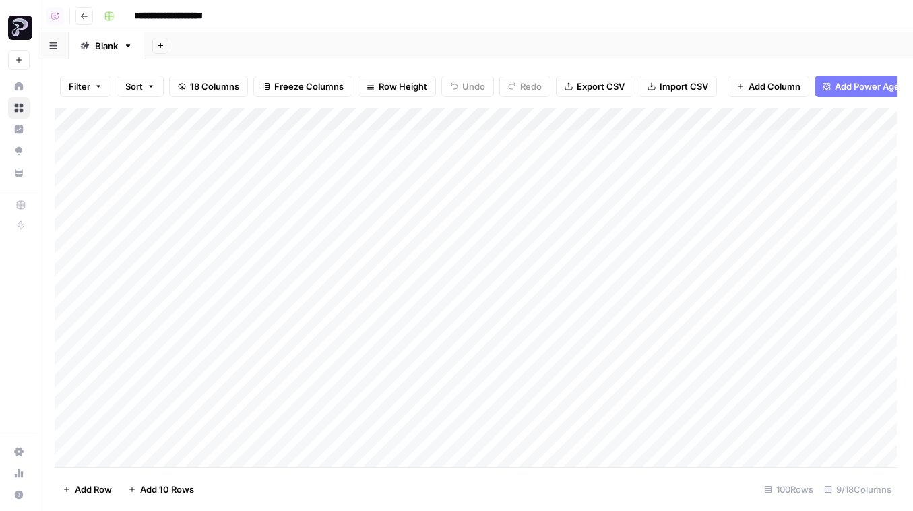
click at [522, 144] on div "Add Column" at bounding box center [476, 287] width 842 height 359
click at [522, 168] on div "Add Column" at bounding box center [476, 287] width 842 height 359
click at [522, 187] on div "Add Column" at bounding box center [476, 287] width 842 height 359
click at [522, 206] on div "Add Column" at bounding box center [476, 287] width 842 height 359
click at [529, 237] on div "Add Column" at bounding box center [476, 287] width 842 height 359
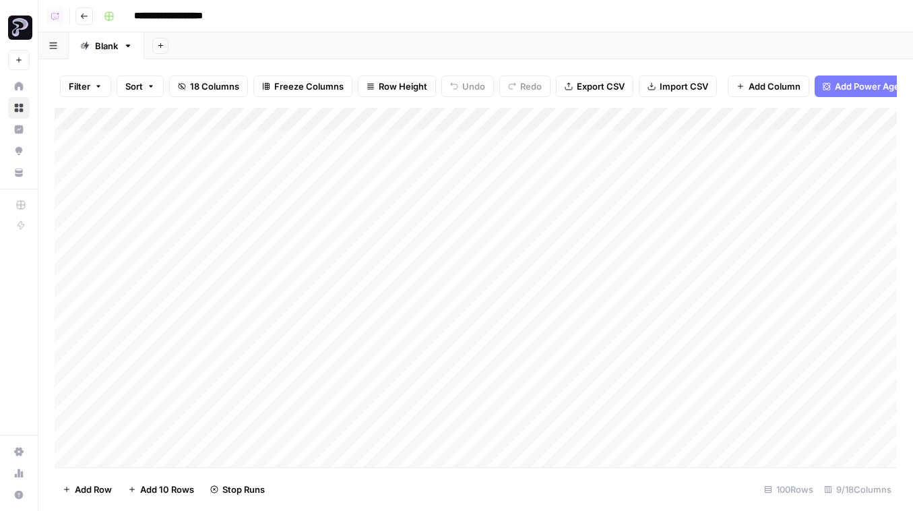
click at [527, 171] on div "Add Column" at bounding box center [476, 287] width 842 height 359
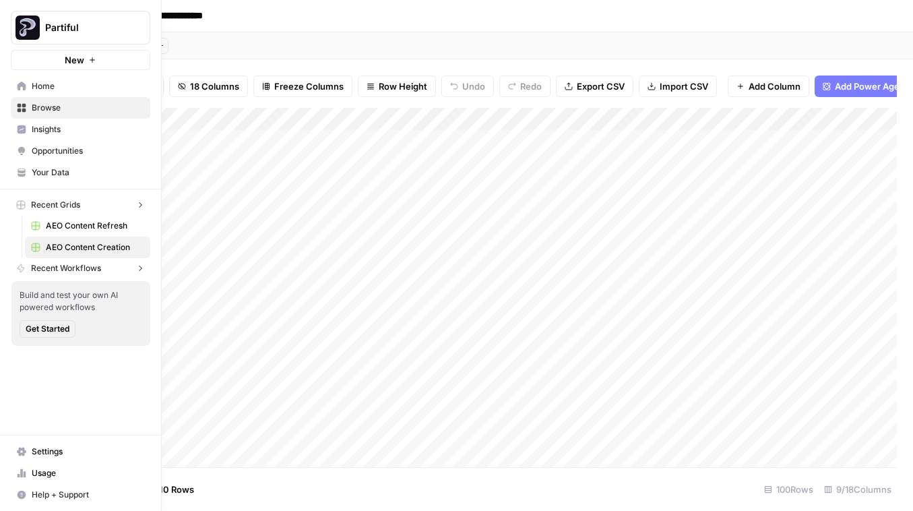
click at [23, 87] on icon at bounding box center [22, 86] width 9 height 9
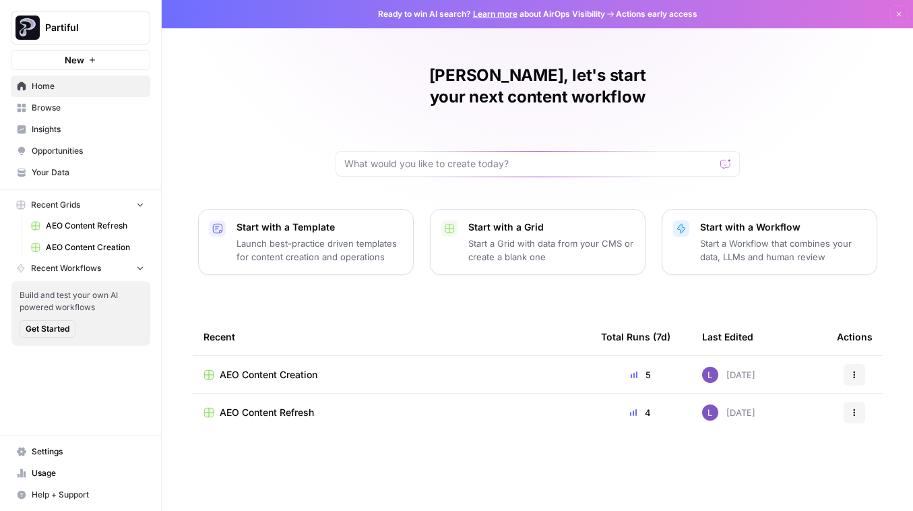
click at [61, 112] on span "Browse" at bounding box center [88, 108] width 113 height 12
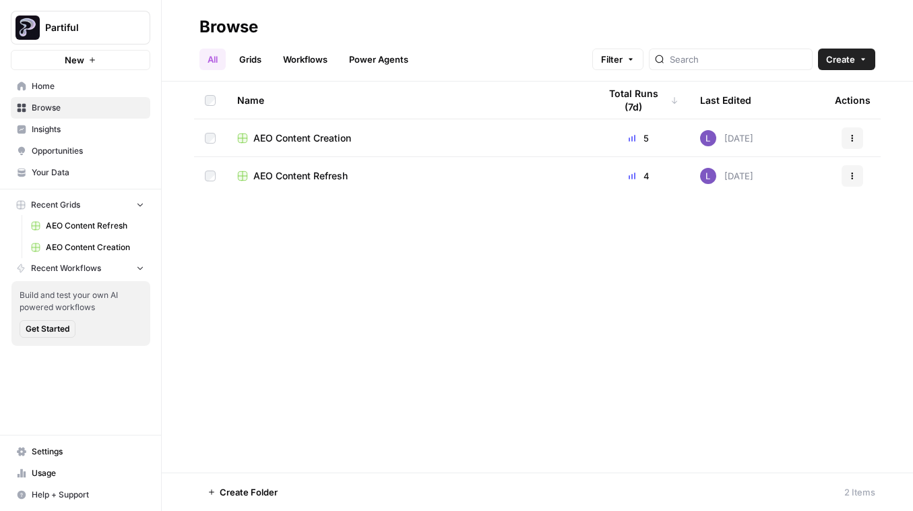
click at [85, 177] on span "Your Data" at bounding box center [88, 172] width 113 height 12
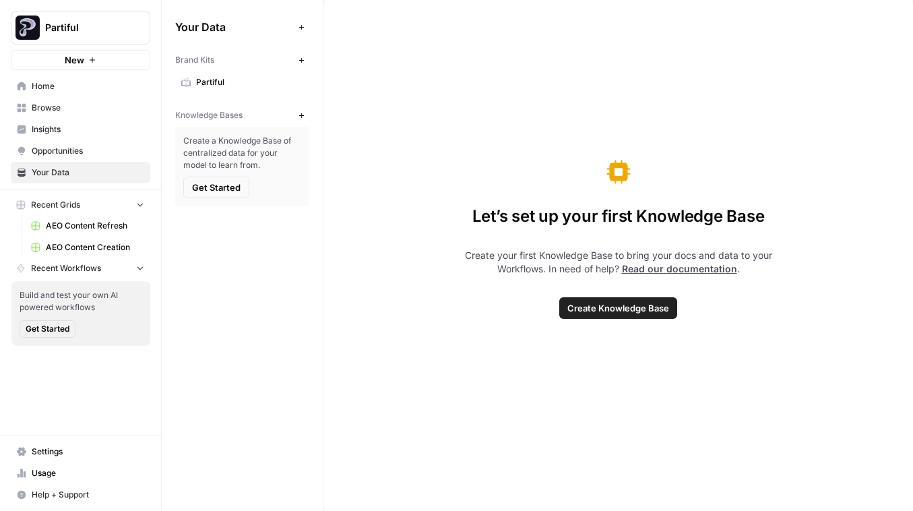
click at [299, 115] on icon "button" at bounding box center [301, 115] width 7 height 7
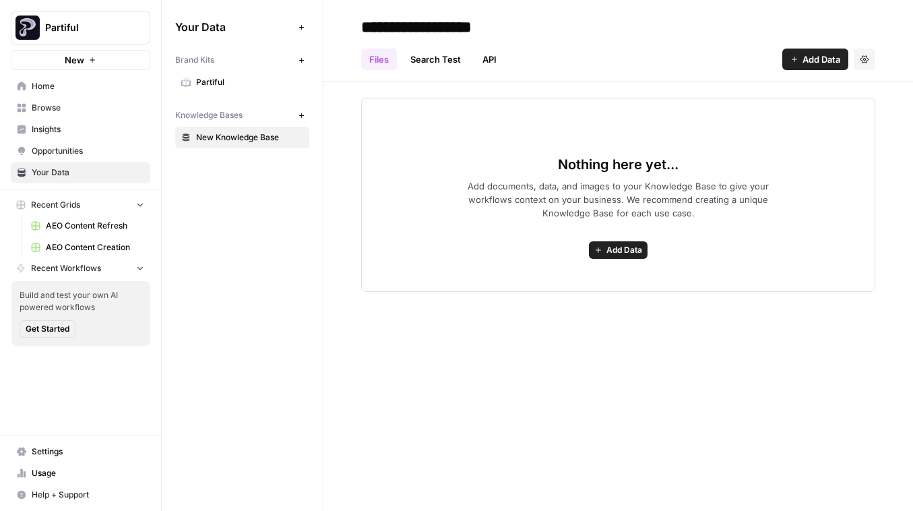
click at [485, 38] on input "**********" at bounding box center [464, 26] width 216 height 27
click at [485, 37] on input "**********" at bounding box center [464, 26] width 216 height 27
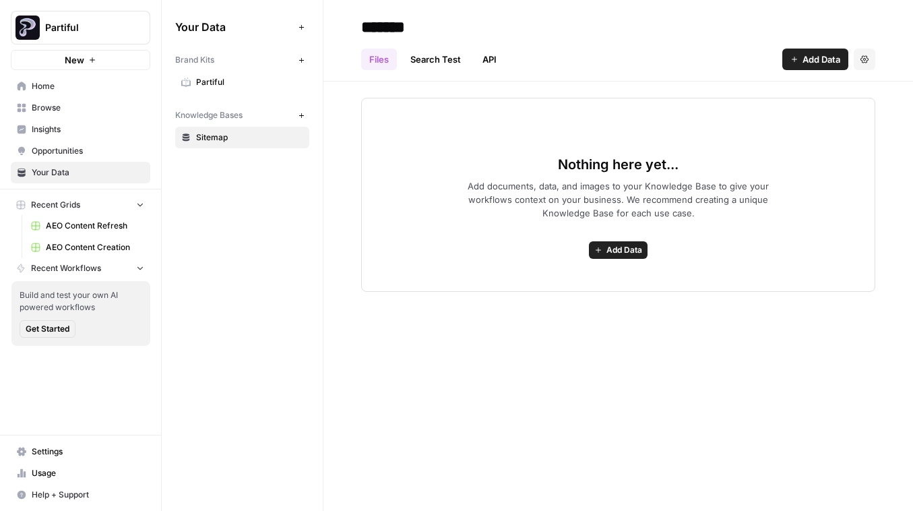
type input "*******"
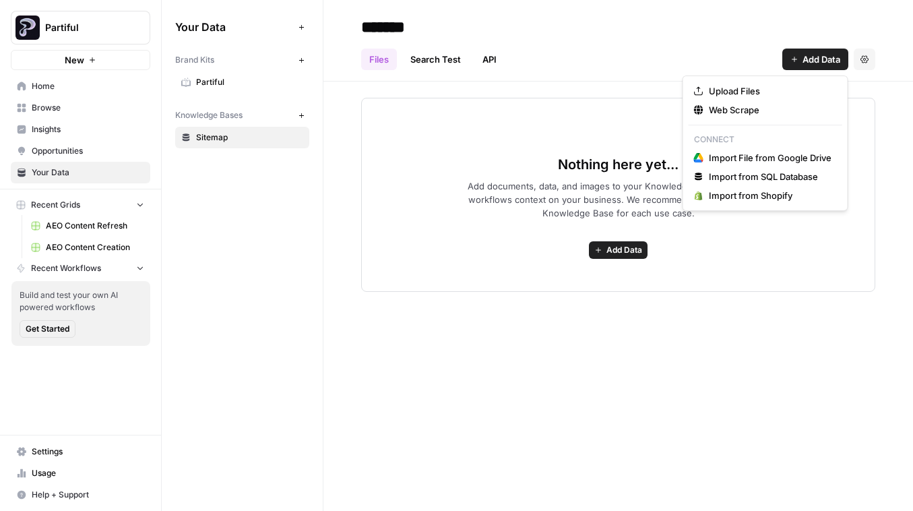
click at [815, 66] on button "Add Data" at bounding box center [815, 60] width 66 height 22
click at [745, 112] on span "Web Scrape" at bounding box center [770, 109] width 123 height 13
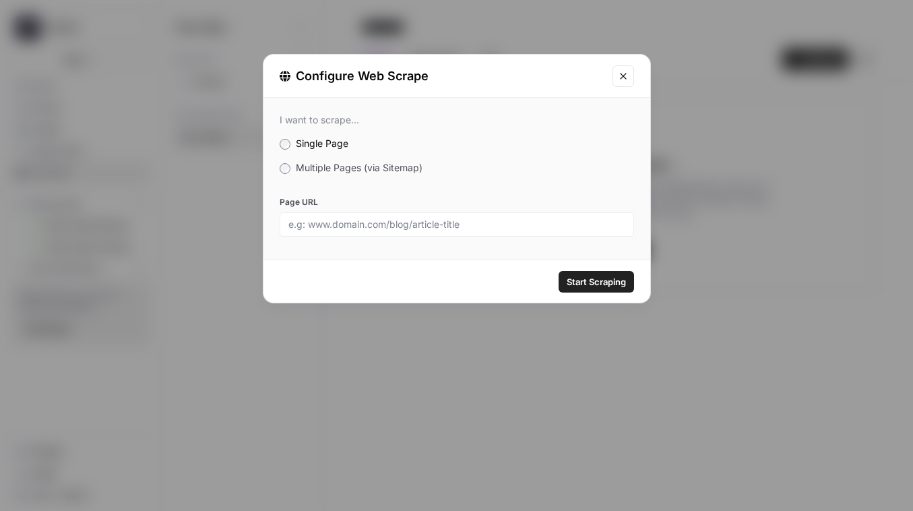
click at [404, 174] on div "I want to scrape... Single Page Multiple Pages (via Sitemap) Page URL" at bounding box center [457, 175] width 387 height 155
click at [400, 175] on div "I want to scrape... Single Page Multiple Pages (via Sitemap) Page URL" at bounding box center [457, 175] width 387 height 155
click at [386, 168] on span "Multiple Pages (via Sitemap)" at bounding box center [359, 167] width 127 height 11
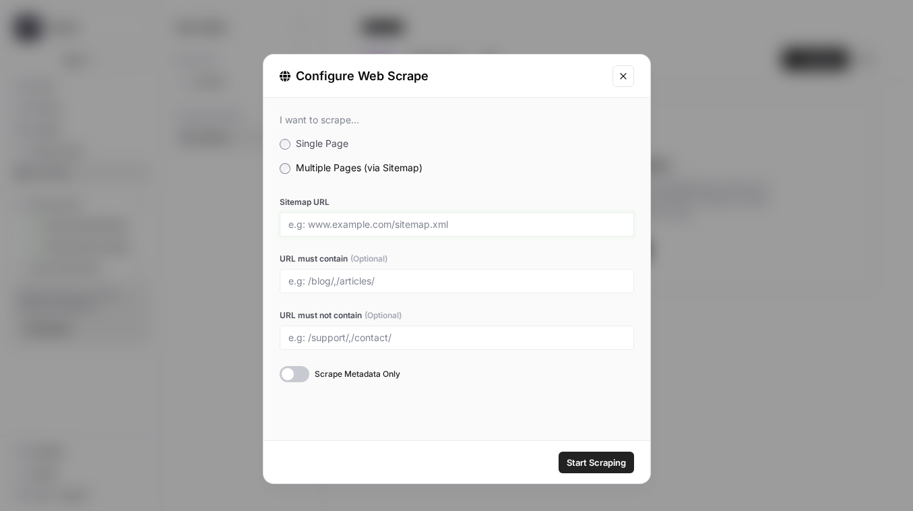
click at [400, 224] on input "Sitemap URL" at bounding box center [456, 224] width 337 height 12
paste input "[URL][DOMAIN_NAME]"
type input "[URL][DOMAIN_NAME]"
click at [379, 272] on div at bounding box center [457, 281] width 355 height 24
click at [379, 280] on input "URL must contain (Optional)" at bounding box center [456, 281] width 337 height 12
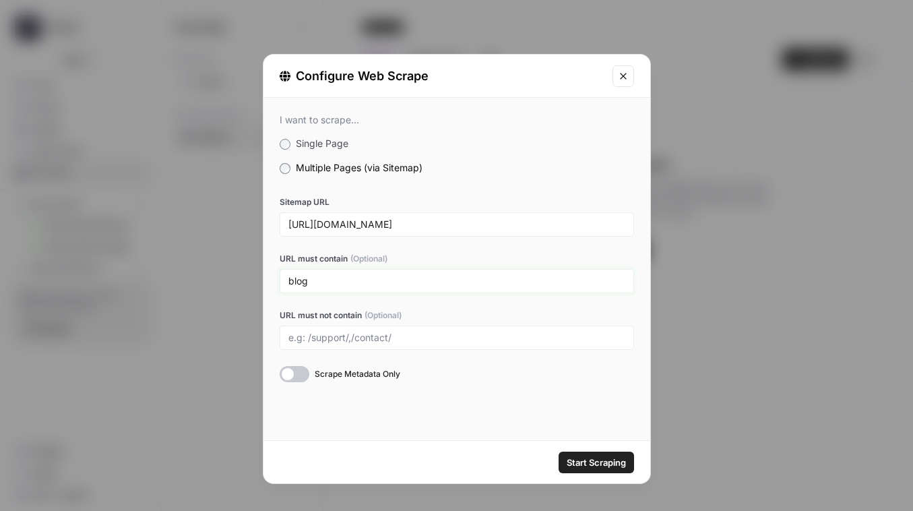
type input "blog"
click at [580, 452] on button "Start Scraping" at bounding box center [596, 463] width 75 height 22
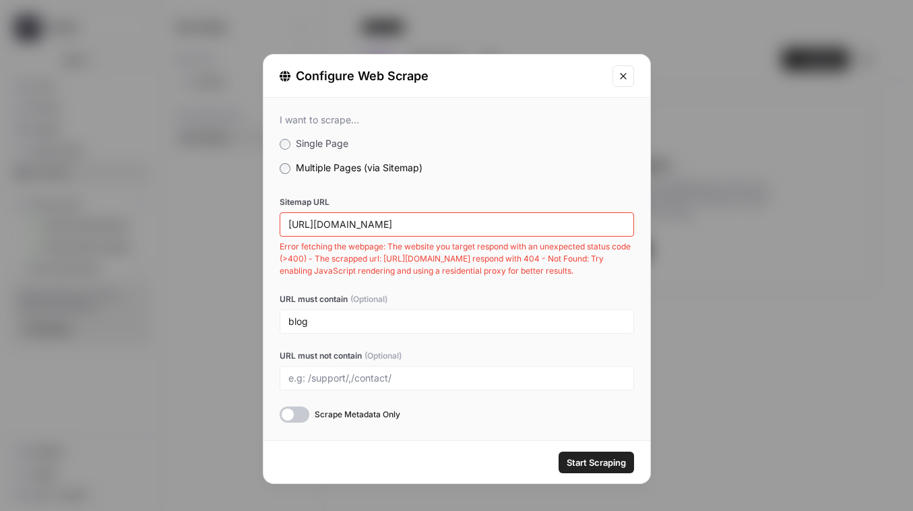
click at [626, 82] on button "Close modal" at bounding box center [624, 76] width 22 height 22
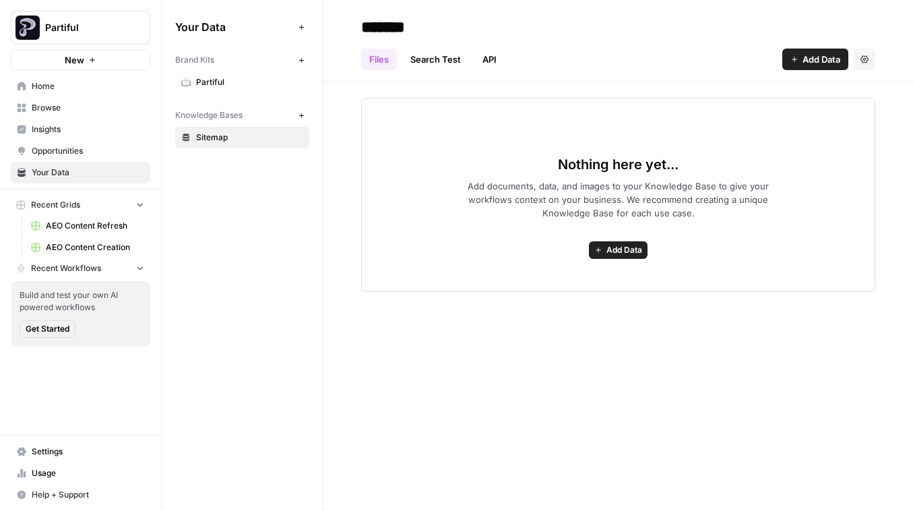
click at [82, 100] on link "Browse" at bounding box center [81, 108] width 140 height 22
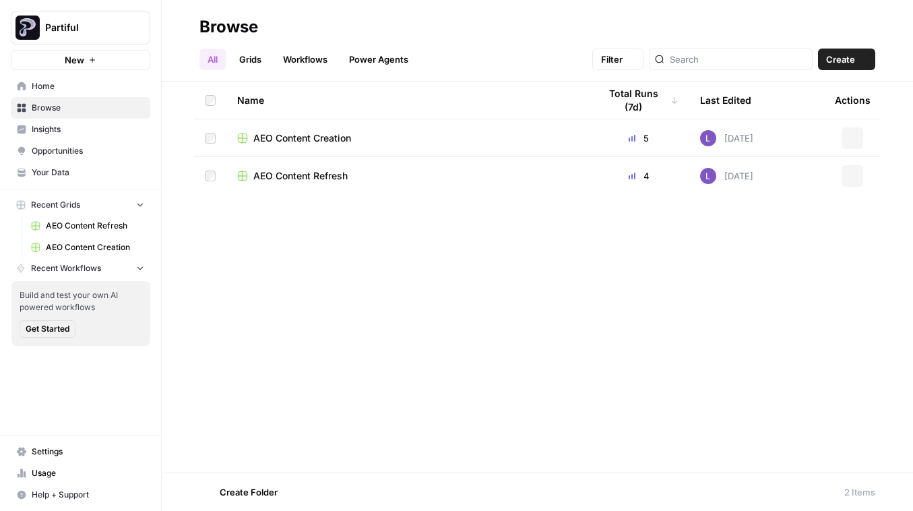
click at [92, 30] on span "Partiful" at bounding box center [86, 27] width 82 height 13
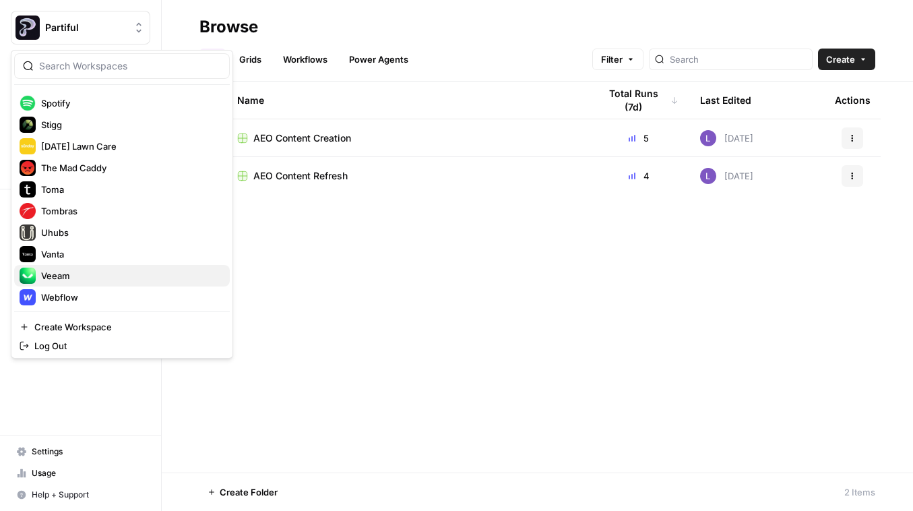
scroll to position [1541, 0]
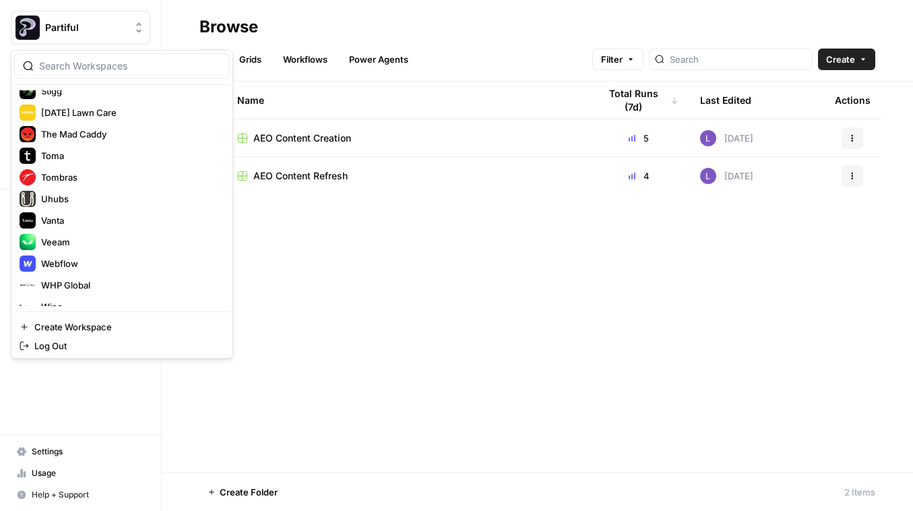
click at [137, 74] on div at bounding box center [122, 66] width 216 height 26
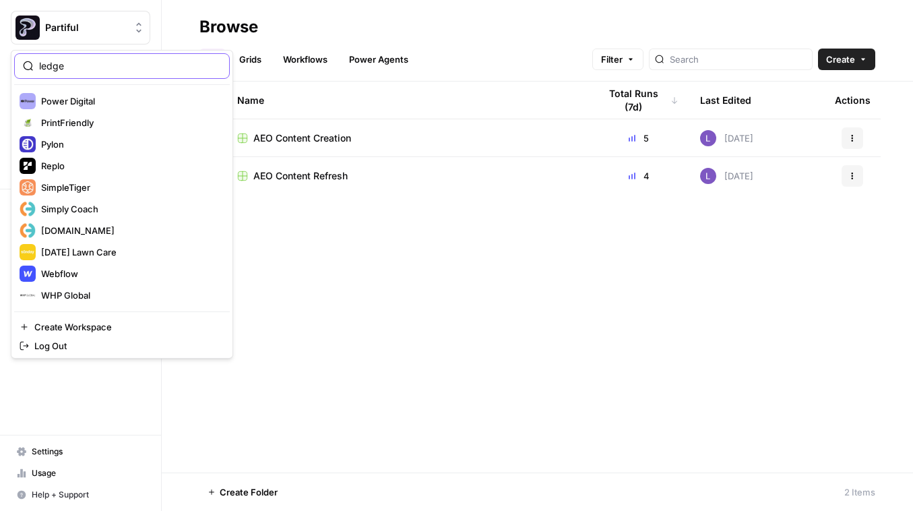
type input "ledge"
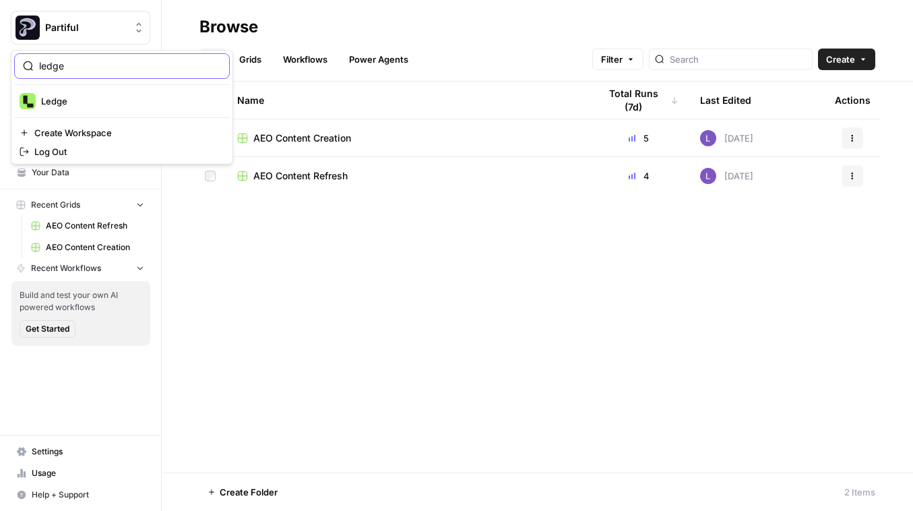
scroll to position [0, 0]
click at [133, 98] on span "Ledge" at bounding box center [130, 100] width 178 height 13
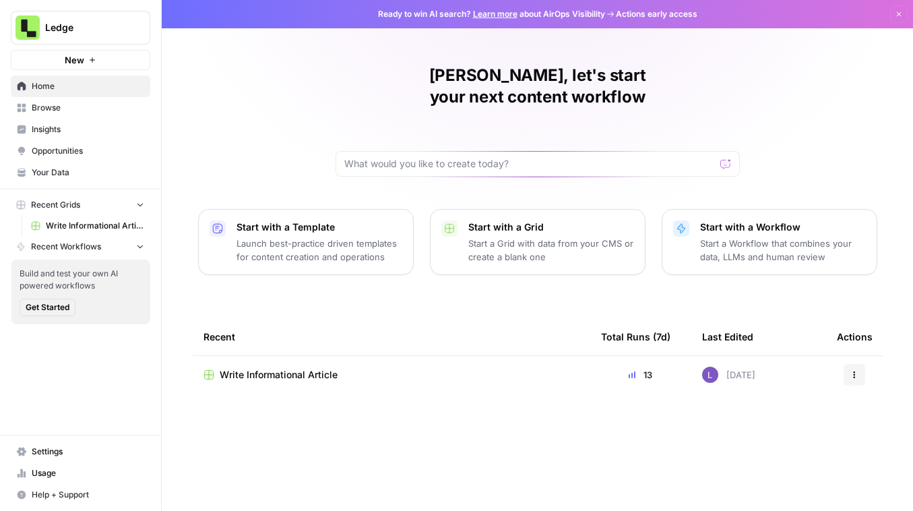
click at [309, 368] on span "Write Informational Article" at bounding box center [279, 374] width 118 height 13
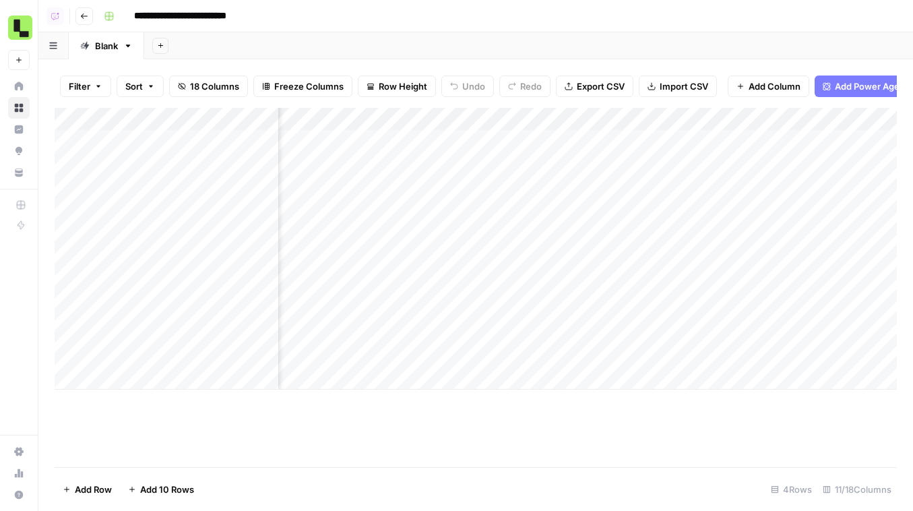
scroll to position [0, 952]
click at [392, 156] on div "Add Column" at bounding box center [476, 249] width 842 height 282
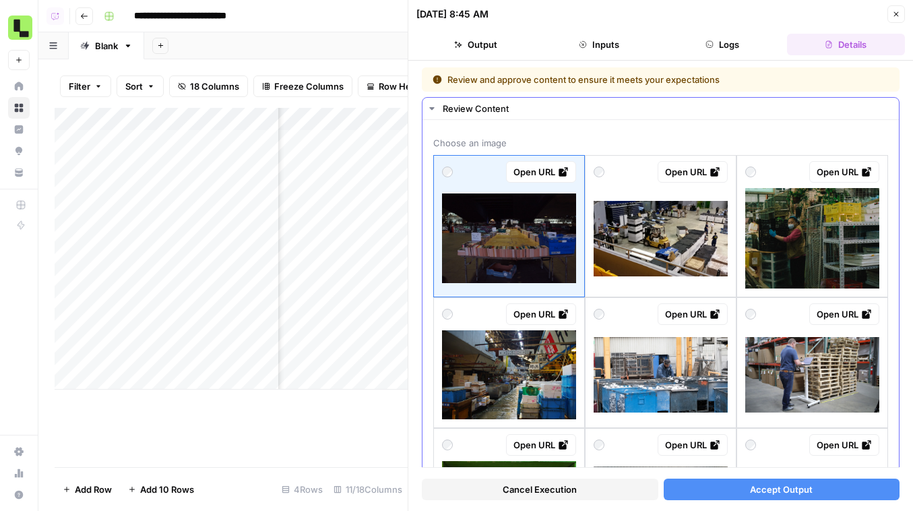
click at [816, 365] on img at bounding box center [812, 374] width 134 height 75
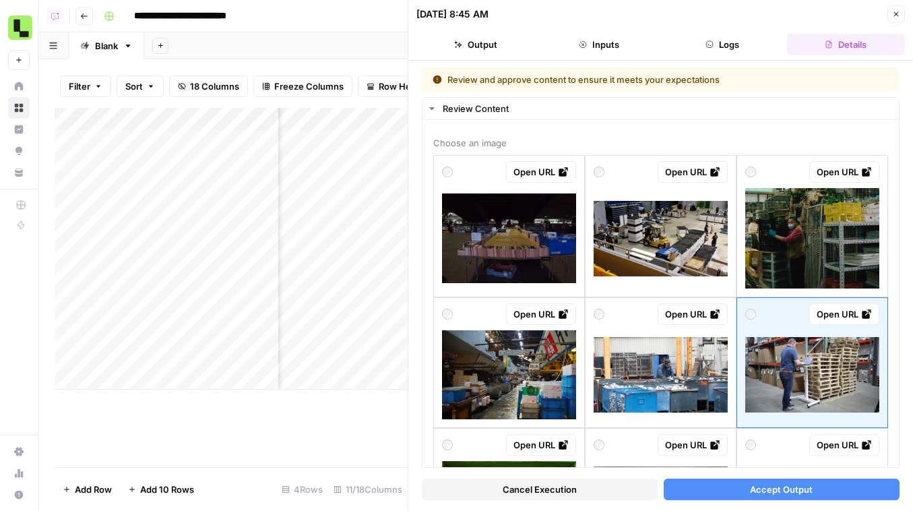
click at [795, 492] on span "Accept Output" at bounding box center [781, 489] width 63 height 13
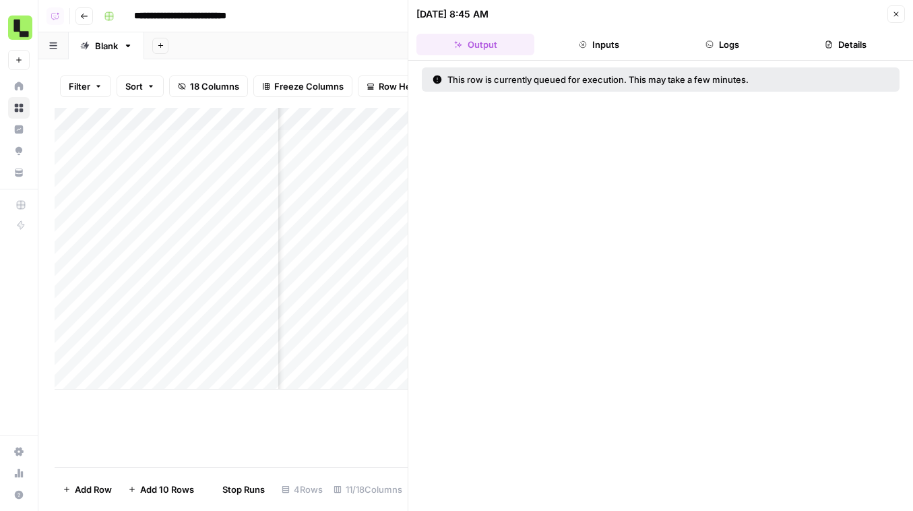
click at [340, 227] on div "Add Column" at bounding box center [231, 249] width 353 height 282
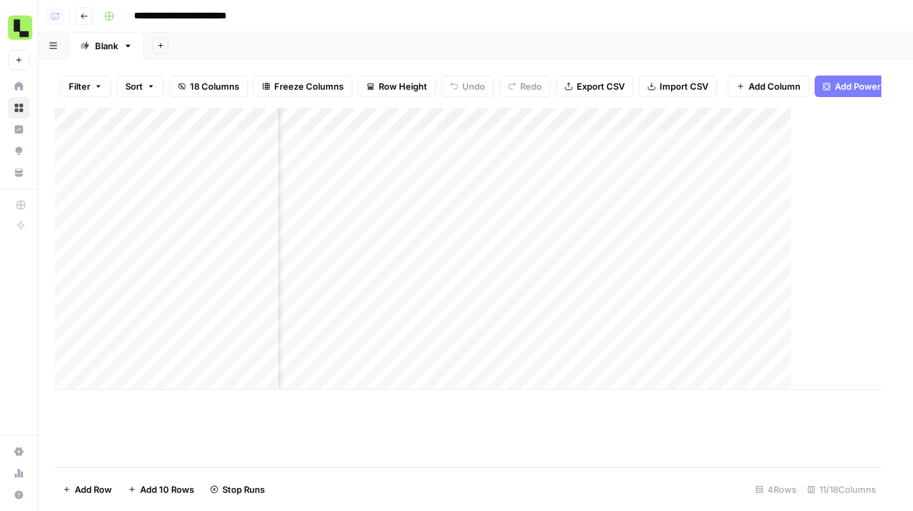
click at [340, 227] on div "Add Column" at bounding box center [468, 249] width 827 height 282
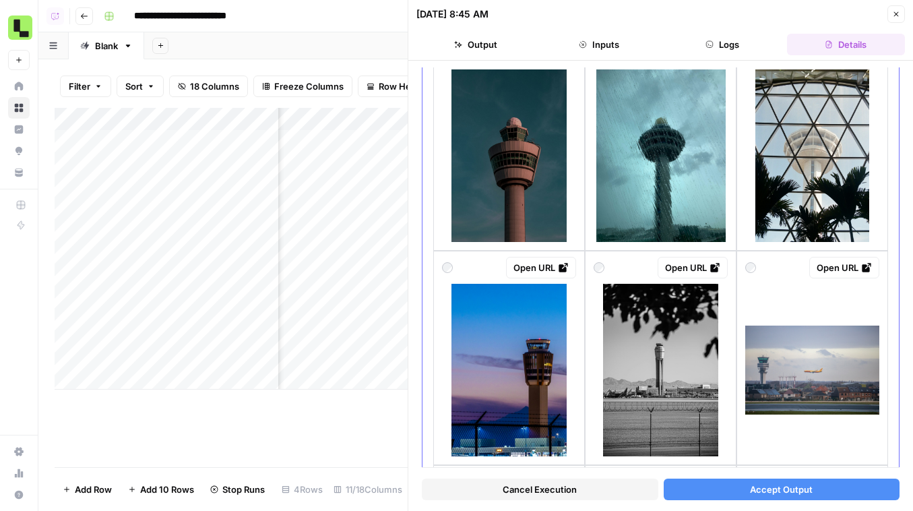
scroll to position [577, 0]
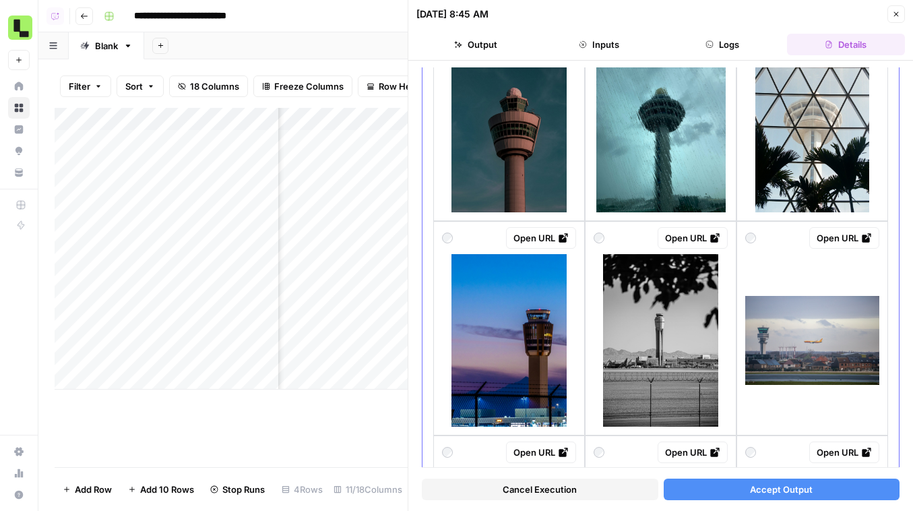
click at [793, 362] on img at bounding box center [812, 341] width 134 height 90
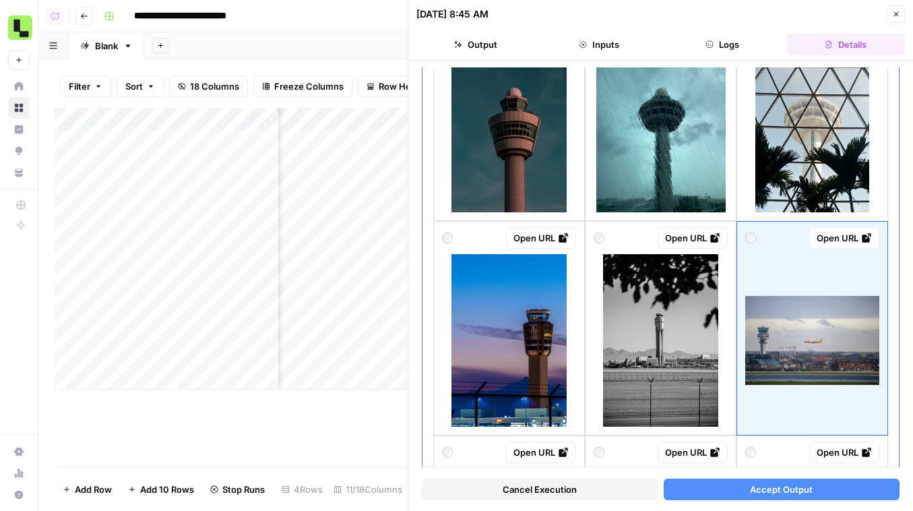
click at [538, 331] on img at bounding box center [509, 340] width 115 height 173
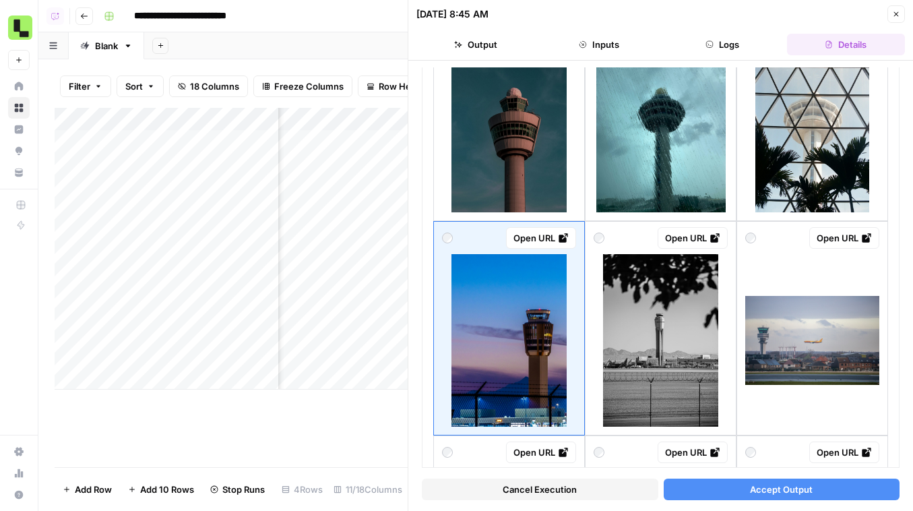
click at [811, 494] on span "Accept Output" at bounding box center [781, 489] width 63 height 13
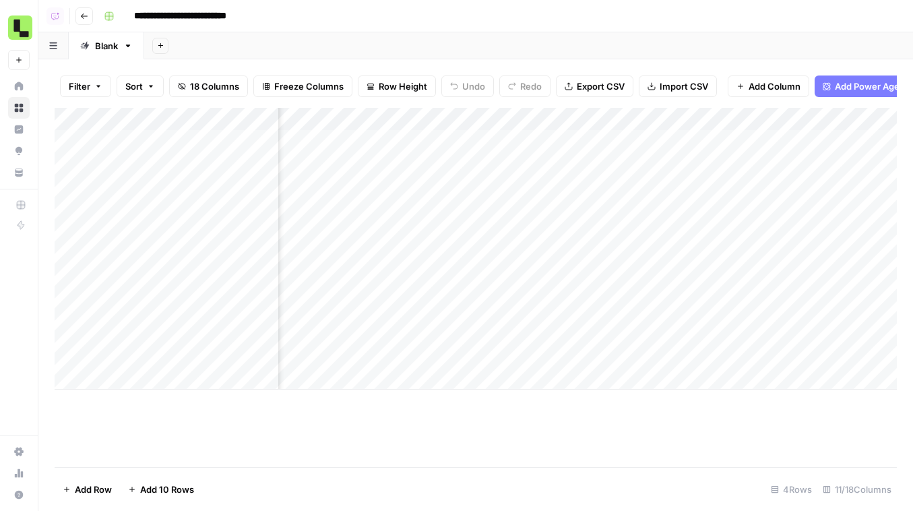
click at [102, 49] on div "Blank" at bounding box center [106, 45] width 23 height 13
type input "*******"
click at [609, 4] on header "**********" at bounding box center [475, 16] width 875 height 32
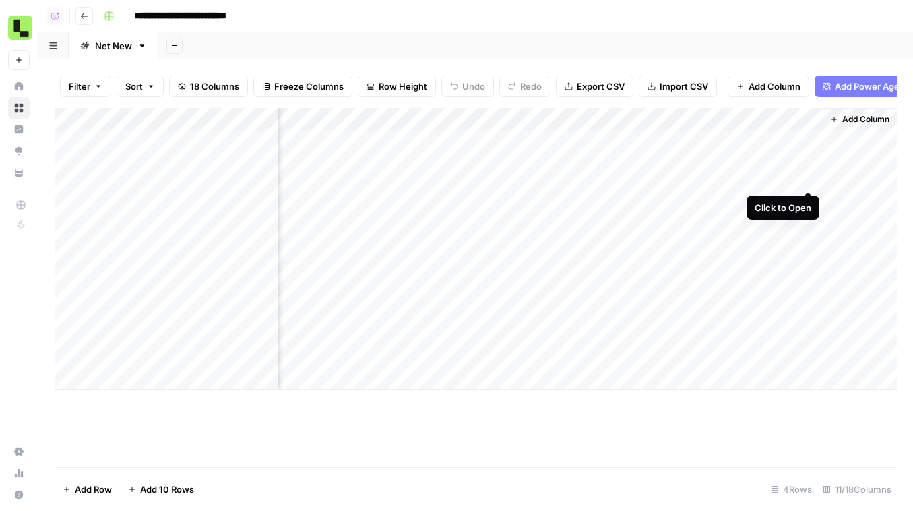
click at [810, 143] on div "Add Column" at bounding box center [476, 249] width 842 height 282
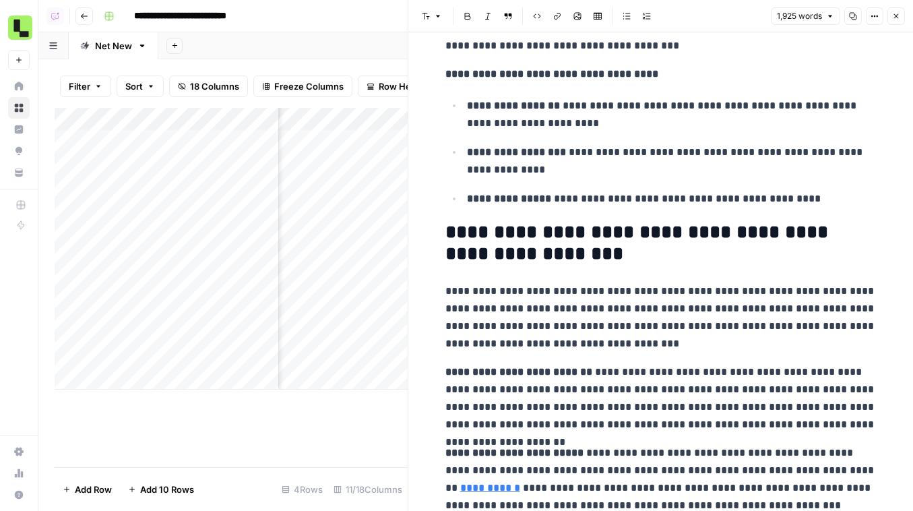
scroll to position [3048, 0]
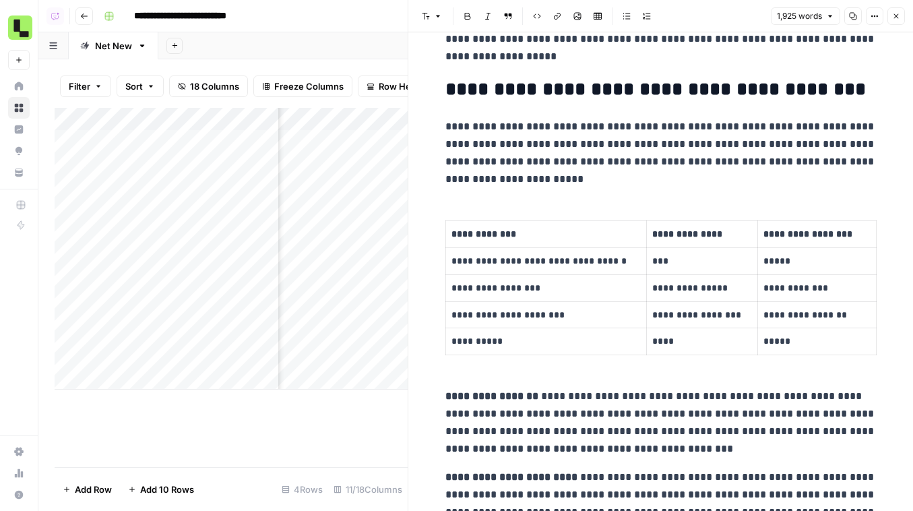
click at [899, 18] on icon "button" at bounding box center [896, 16] width 8 height 8
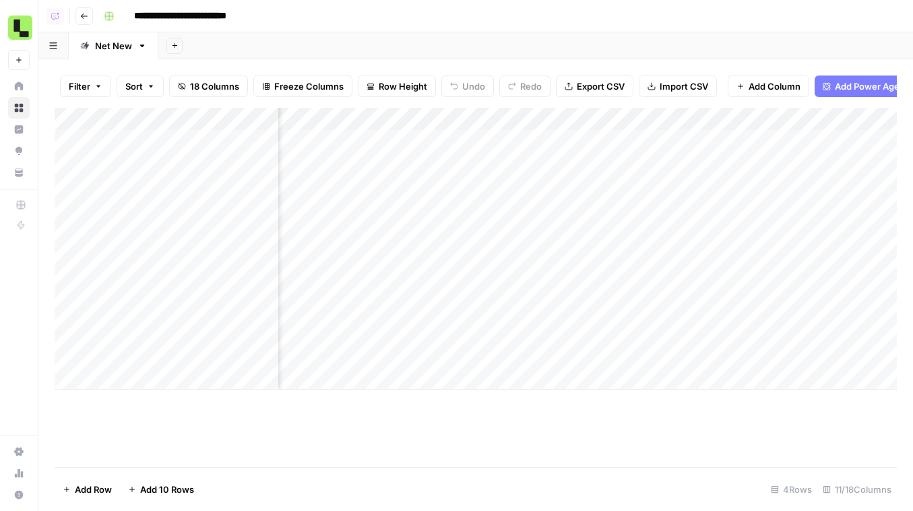
scroll to position [0, 301]
click at [80, 16] on icon "button" at bounding box center [84, 16] width 8 height 8
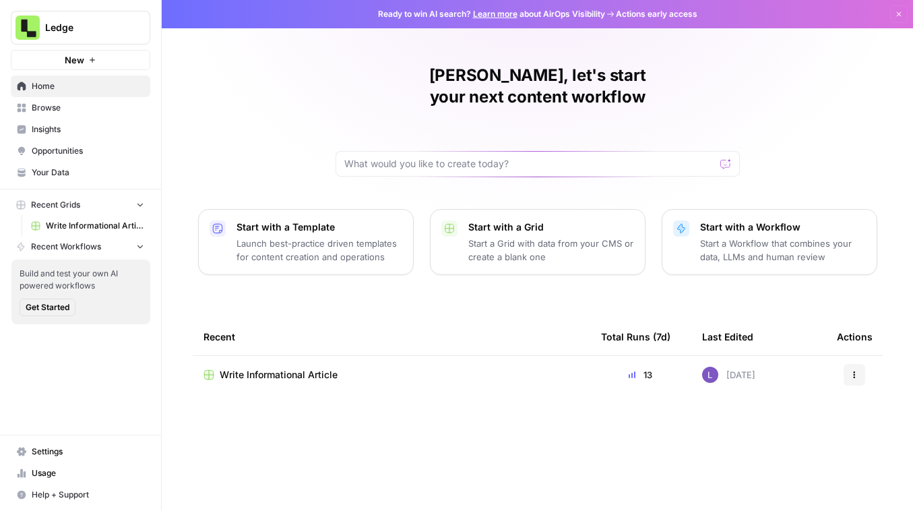
click at [73, 109] on span "Browse" at bounding box center [88, 108] width 113 height 12
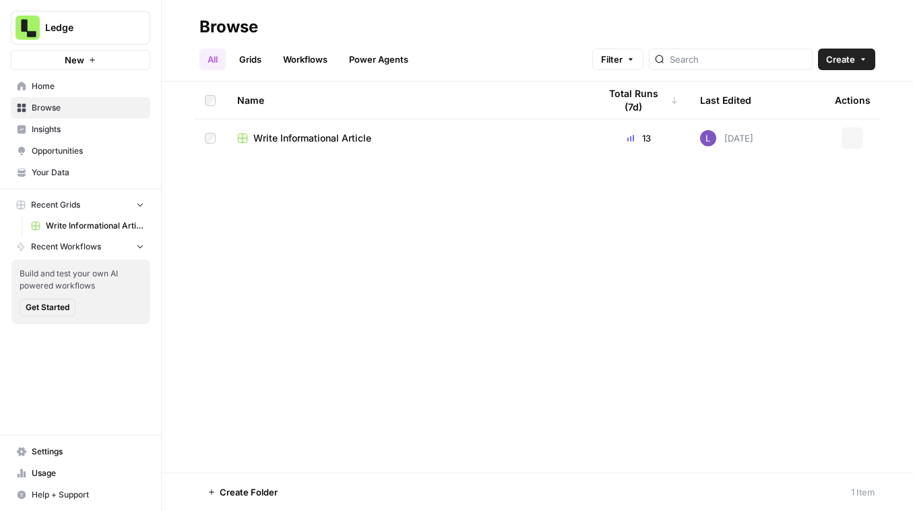
click at [252, 53] on link "Grids" at bounding box center [250, 60] width 38 height 22
click at [834, 59] on span "Create" at bounding box center [840, 59] width 29 height 13
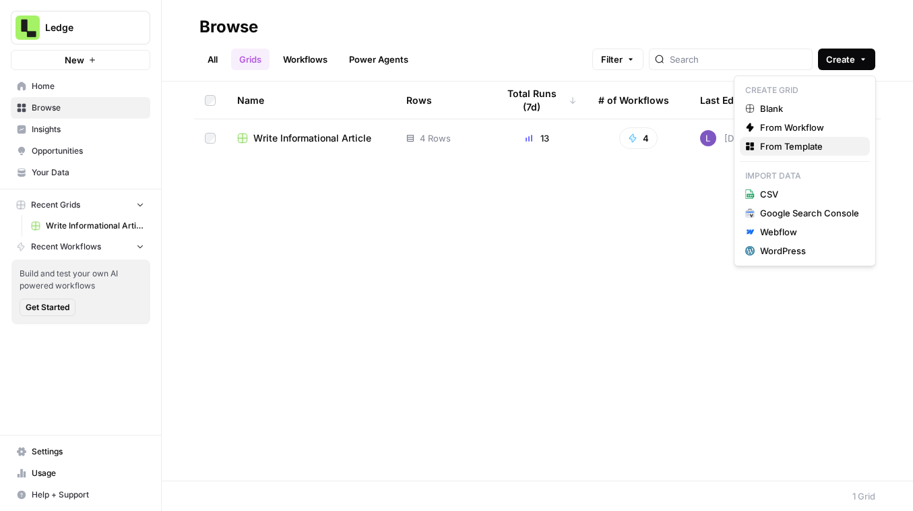
click at [799, 152] on span "From Template" at bounding box center [809, 146] width 99 height 13
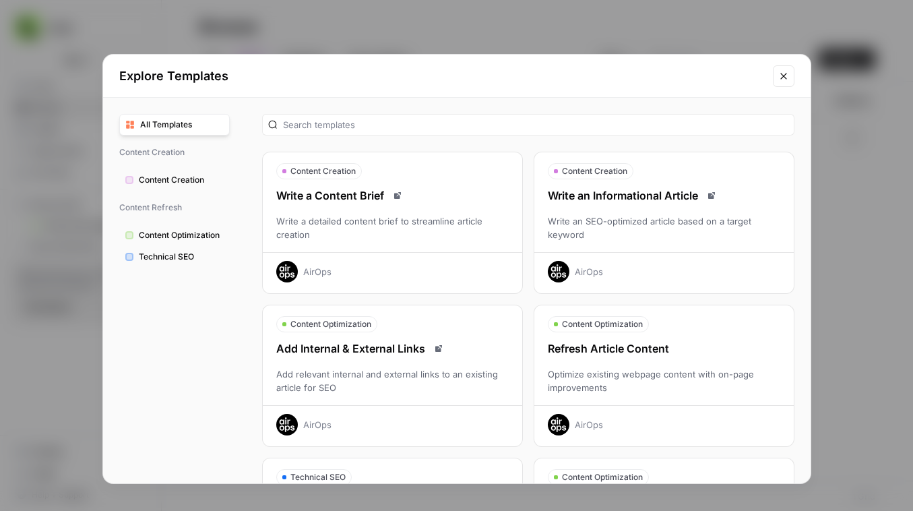
click at [783, 78] on icon "Close modal" at bounding box center [783, 76] width 11 height 11
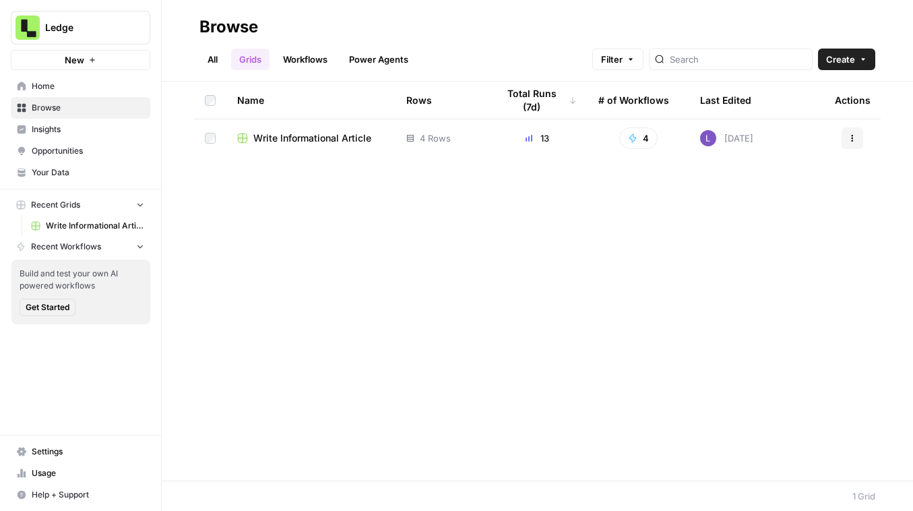
click at [840, 66] on button "Create" at bounding box center [846, 60] width 57 height 22
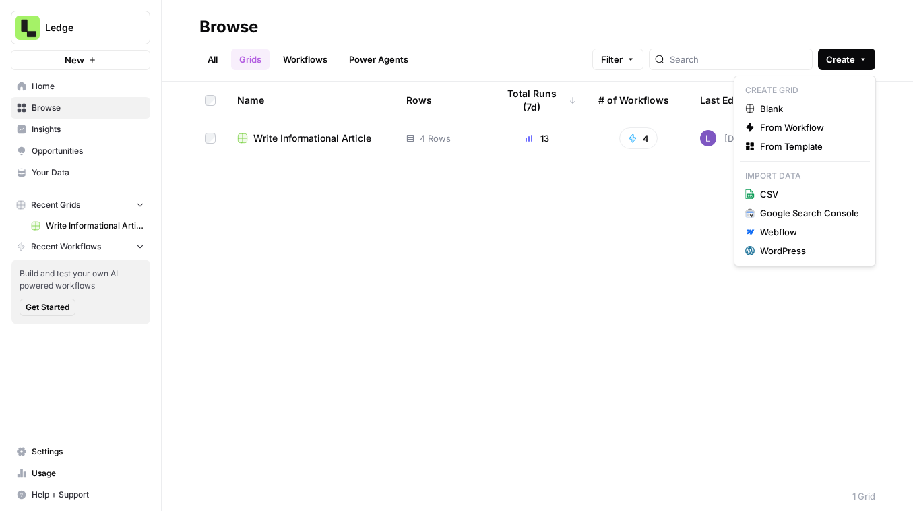
click at [805, 97] on p "Create Grid" at bounding box center [805, 91] width 130 height 18
click at [805, 105] on span "Blank" at bounding box center [809, 108] width 99 height 13
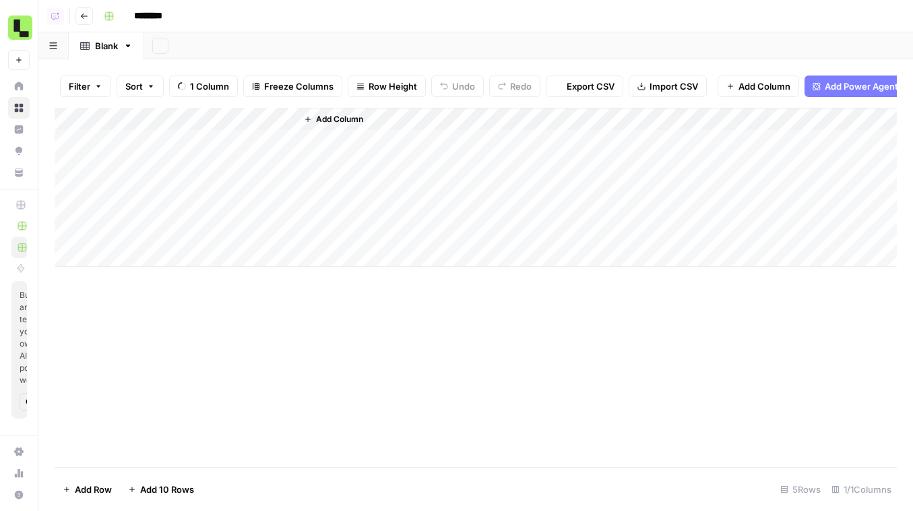
click at [823, 84] on button "Add Power Agent" at bounding box center [856, 86] width 102 height 22
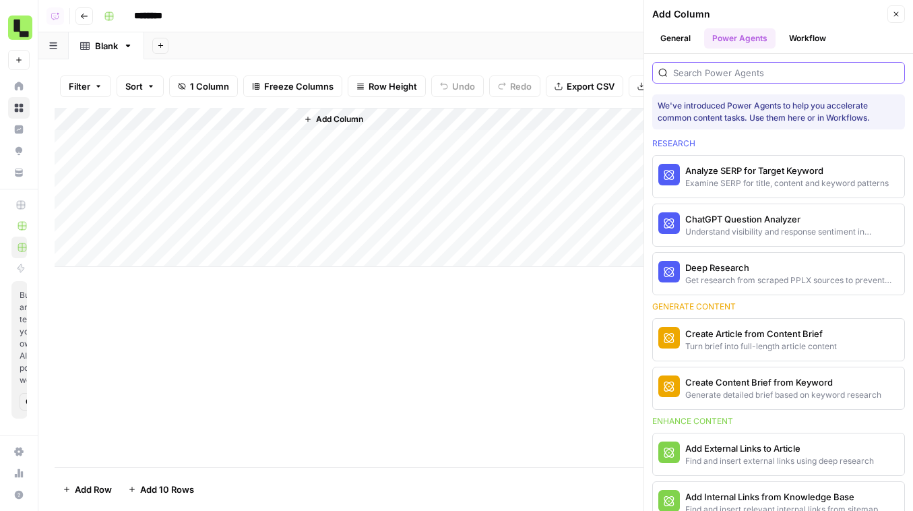
click at [786, 69] on input "search" at bounding box center [786, 72] width 226 height 13
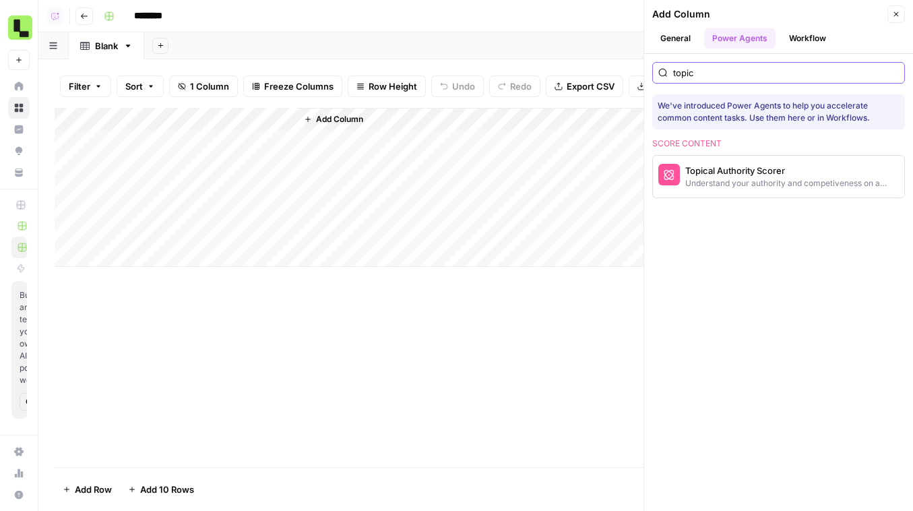
type input "topic"
click at [737, 175] on div "Topical Authority Scorer" at bounding box center [756, 170] width 142 height 13
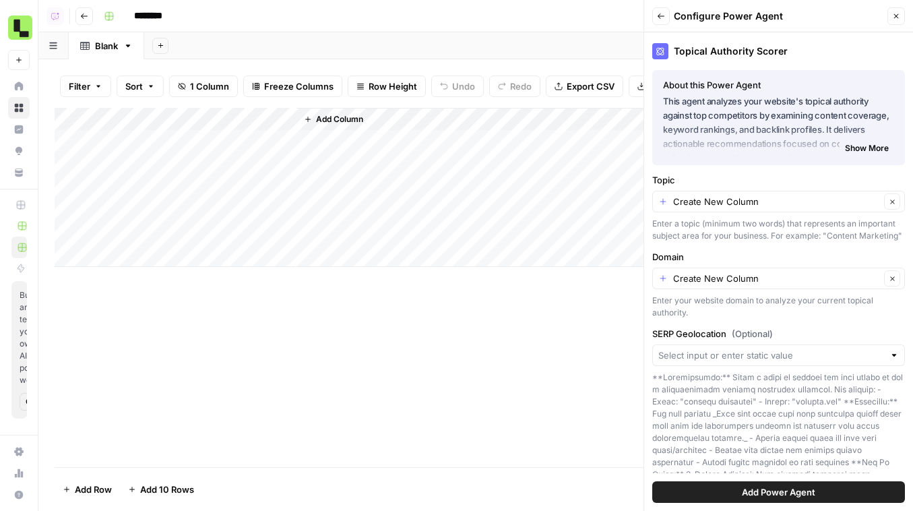
click at [766, 499] on button "Add Power Agent" at bounding box center [778, 492] width 253 height 22
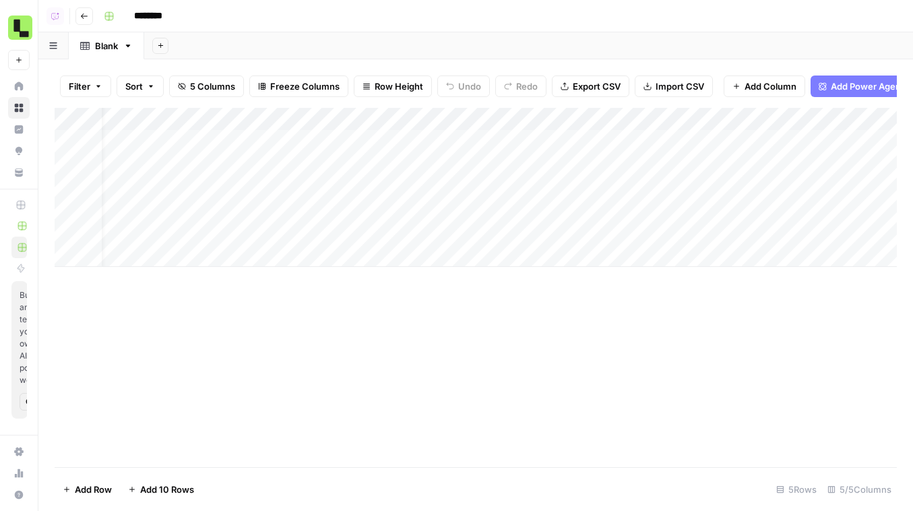
scroll to position [0, 54]
click at [228, 121] on div "Add Column" at bounding box center [476, 187] width 842 height 159
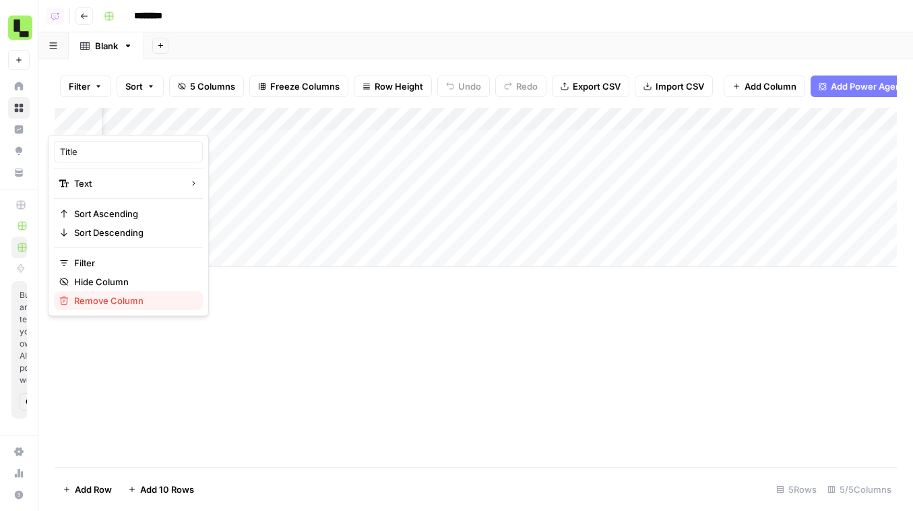
click at [116, 297] on span "Remove Column" at bounding box center [133, 300] width 118 height 13
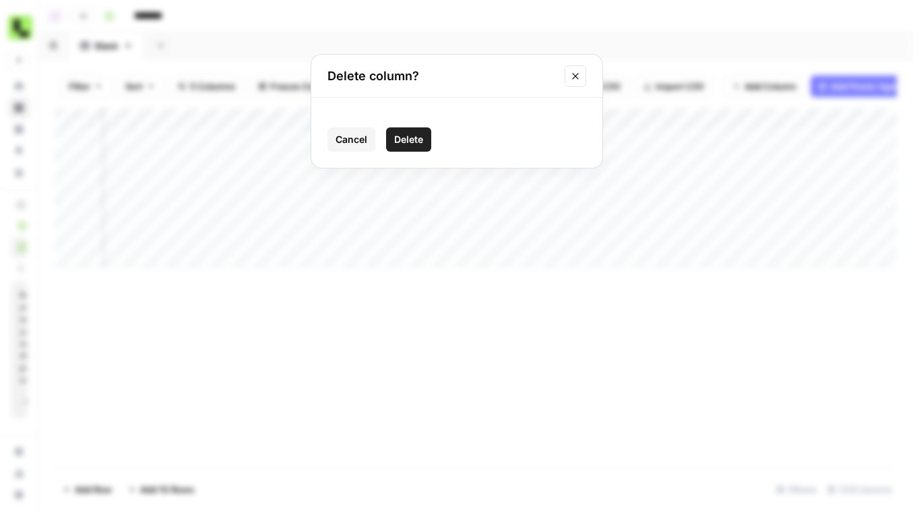
click at [390, 144] on button "Delete" at bounding box center [408, 139] width 45 height 24
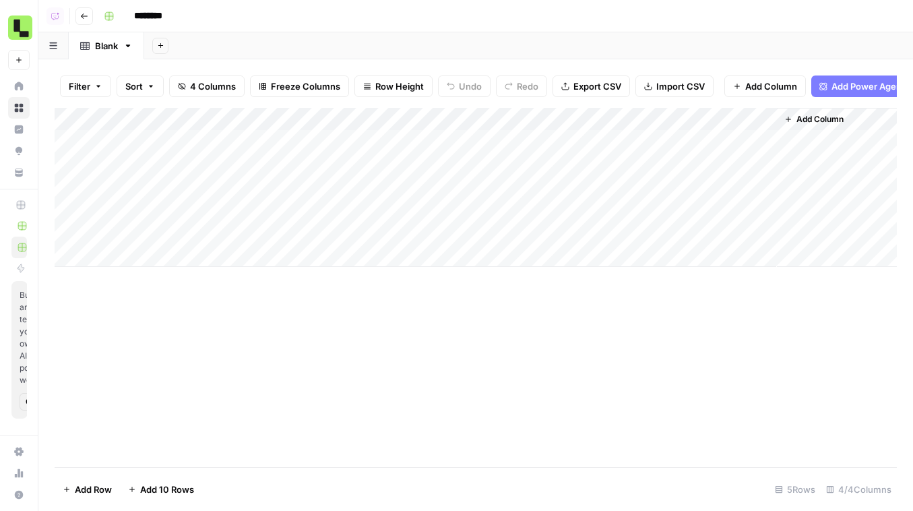
scroll to position [0, 0]
click at [410, 136] on div "Add Column" at bounding box center [476, 187] width 842 height 159
click at [408, 142] on div "Add Column" at bounding box center [476, 187] width 842 height 159
click at [408, 142] on textarea at bounding box center [403, 142] width 216 height 19
type textarea "**********"
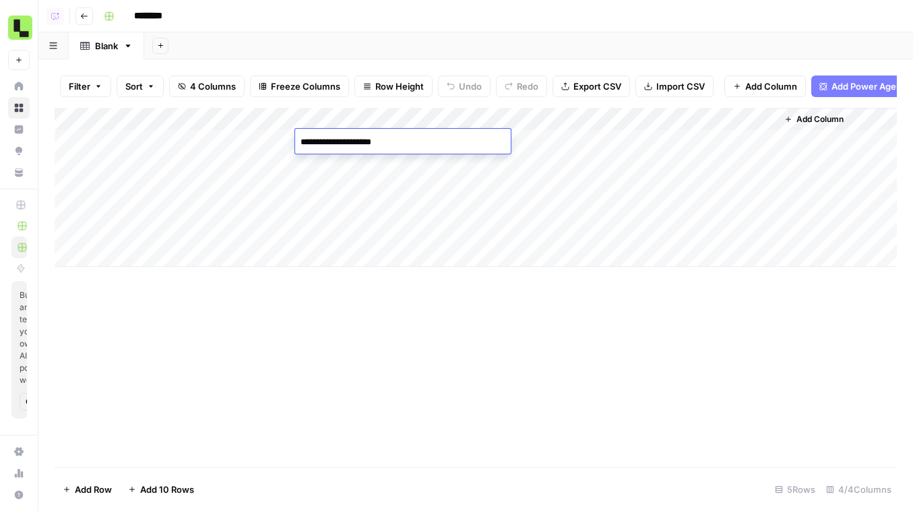
click at [409, 160] on div "Add Column" at bounding box center [476, 187] width 842 height 159
click at [410, 195] on div "Add Column" at bounding box center [476, 187] width 842 height 159
click at [411, 215] on div "Add Column" at bounding box center [476, 187] width 842 height 159
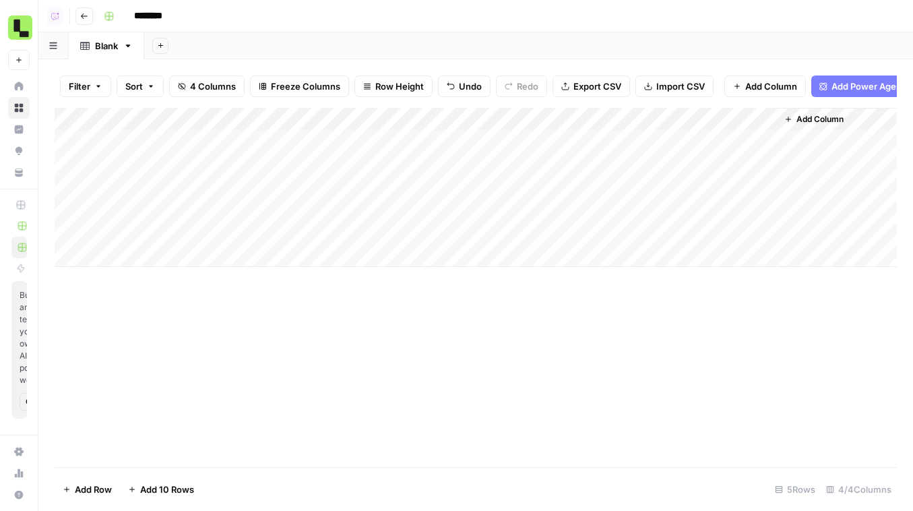
click at [411, 215] on div "Add Column" at bounding box center [476, 187] width 842 height 159
click at [414, 235] on div "Add Column" at bounding box center [476, 187] width 842 height 159
type textarea "**********"
click at [190, 150] on div "Add Column" at bounding box center [476, 187] width 842 height 159
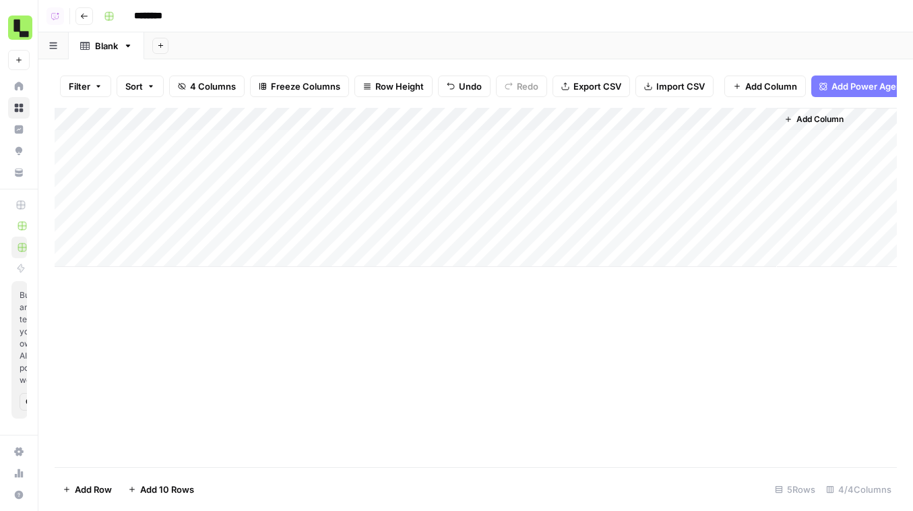
click at [190, 150] on div "Add Column" at bounding box center [476, 187] width 842 height 159
click at [807, 136] on div "Add Column" at bounding box center [837, 187] width 120 height 159
click at [861, 137] on div "Add Column" at bounding box center [837, 187] width 120 height 159
click at [235, 175] on div "Add Column" at bounding box center [476, 187] width 842 height 159
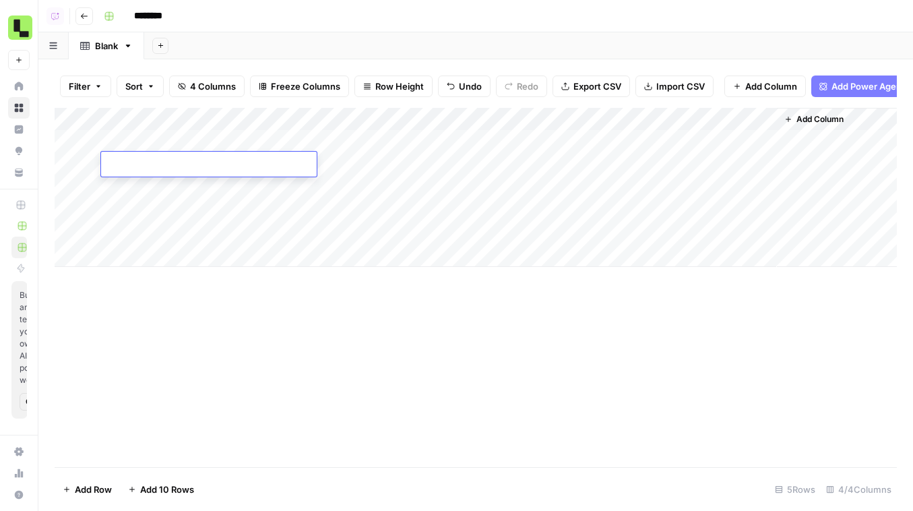
type textarea "**********"
click at [904, 140] on div "Filter Sort 4 Columns Freeze Columns Row Height Undo Redo Export CSV Import CSV…" at bounding box center [475, 285] width 875 height 452
click at [284, 190] on div "Add Column" at bounding box center [476, 187] width 842 height 159
type textarea "**********"
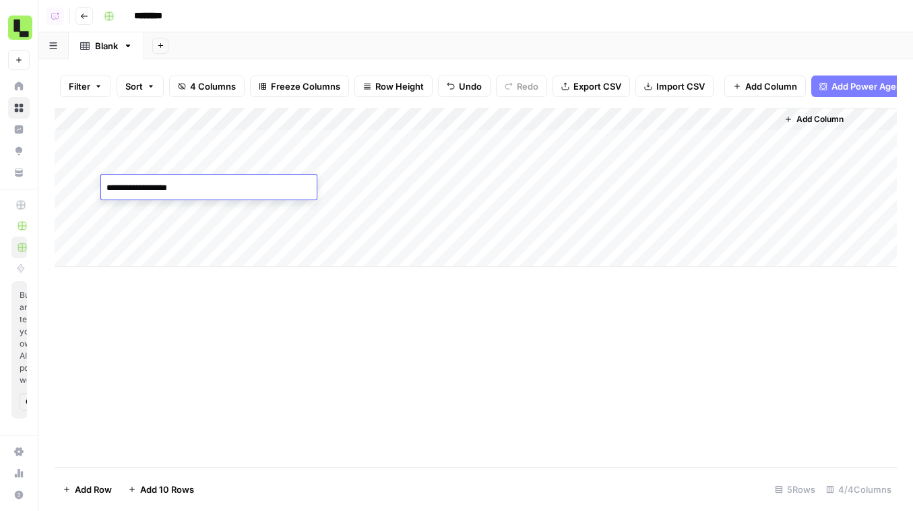
click at [137, 208] on div "Add Column" at bounding box center [476, 187] width 842 height 159
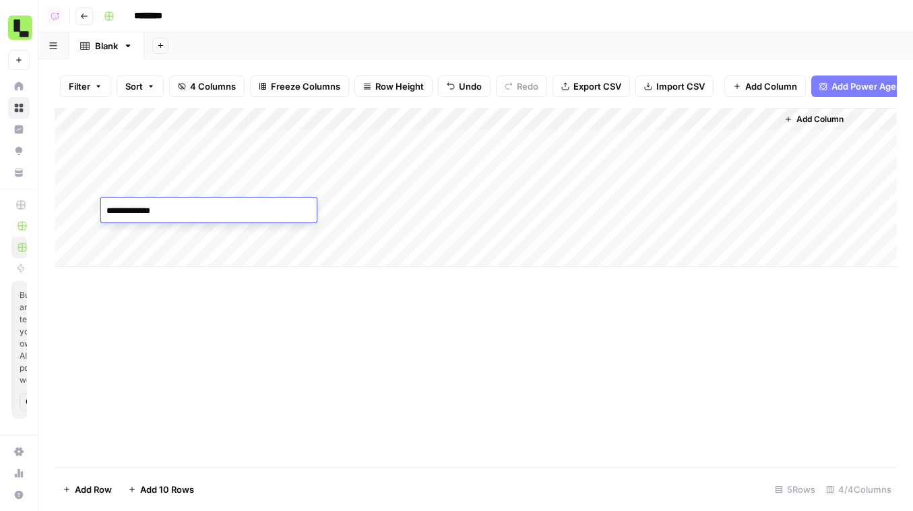
type textarea "**********"
click at [178, 236] on div "Add Column" at bounding box center [476, 187] width 842 height 159
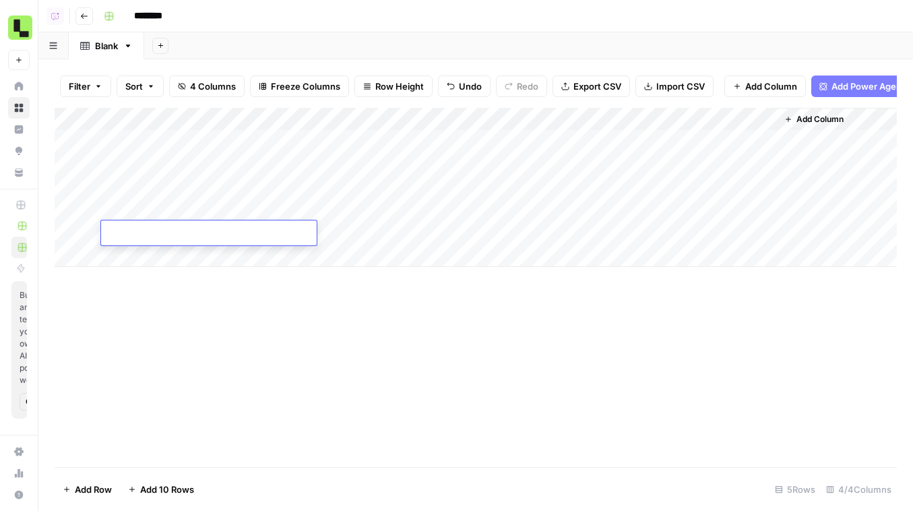
click at [178, 236] on textarea at bounding box center [209, 233] width 216 height 19
type textarea "**********"
click at [549, 149] on div "Add Column" at bounding box center [476, 187] width 842 height 159
click at [549, 161] on div "Add Column" at bounding box center [476, 187] width 842 height 159
click at [551, 180] on div "Add Column" at bounding box center [476, 187] width 842 height 159
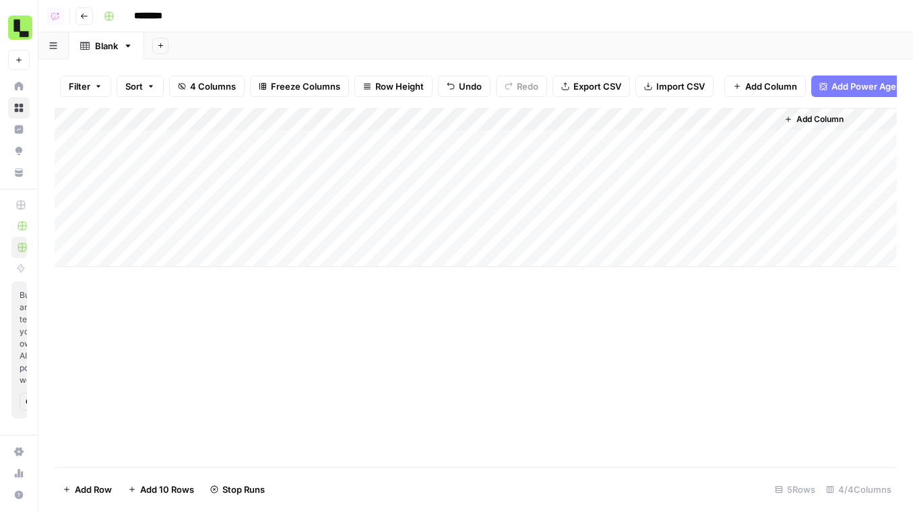
click at [551, 196] on div "Add Column" at bounding box center [476, 187] width 842 height 159
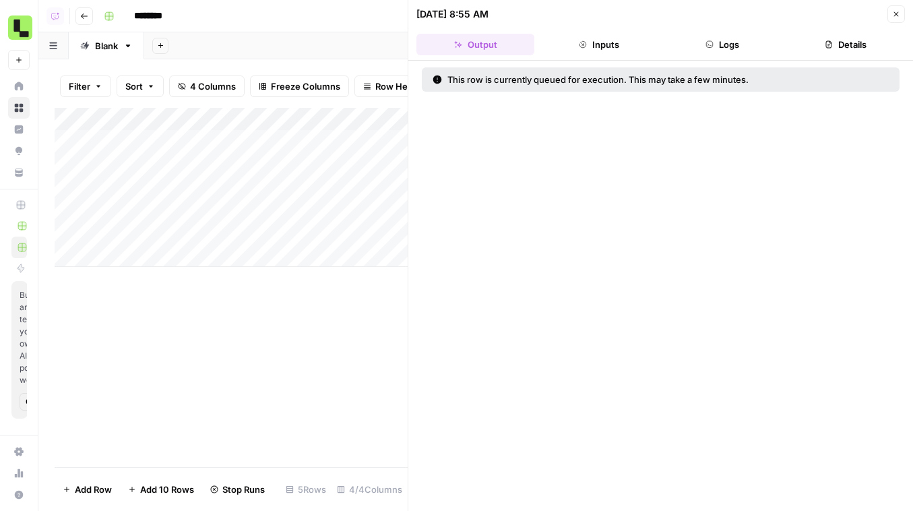
click at [888, 10] on button "Close" at bounding box center [897, 14] width 18 height 18
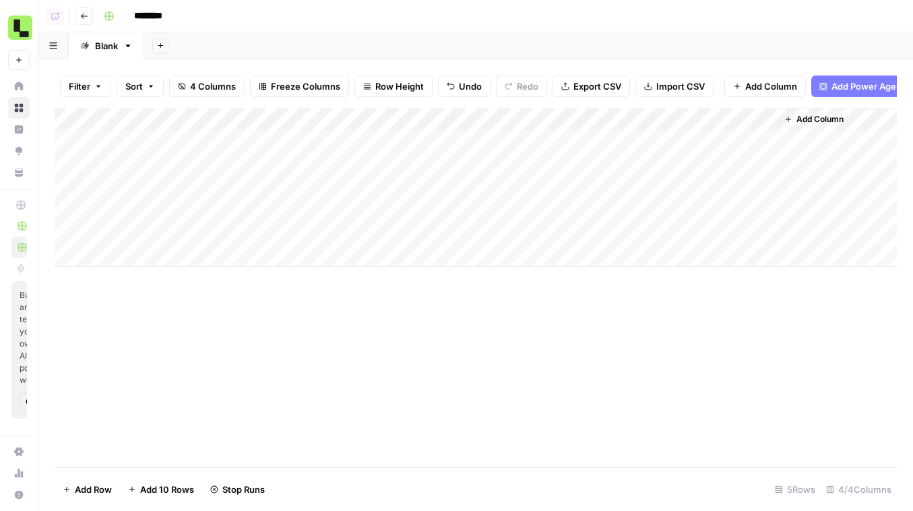
click at [539, 164] on div "Add Column" at bounding box center [476, 187] width 842 height 159
click at [549, 212] on div "Add Column" at bounding box center [476, 187] width 842 height 159
click at [549, 225] on div "Add Column" at bounding box center [476, 187] width 842 height 159
click at [380, 76] on button "Row Height" at bounding box center [394, 86] width 78 height 22
click at [408, 161] on button "Tall" at bounding box center [423, 170] width 128 height 19
